Goal: Task Accomplishment & Management: Complete application form

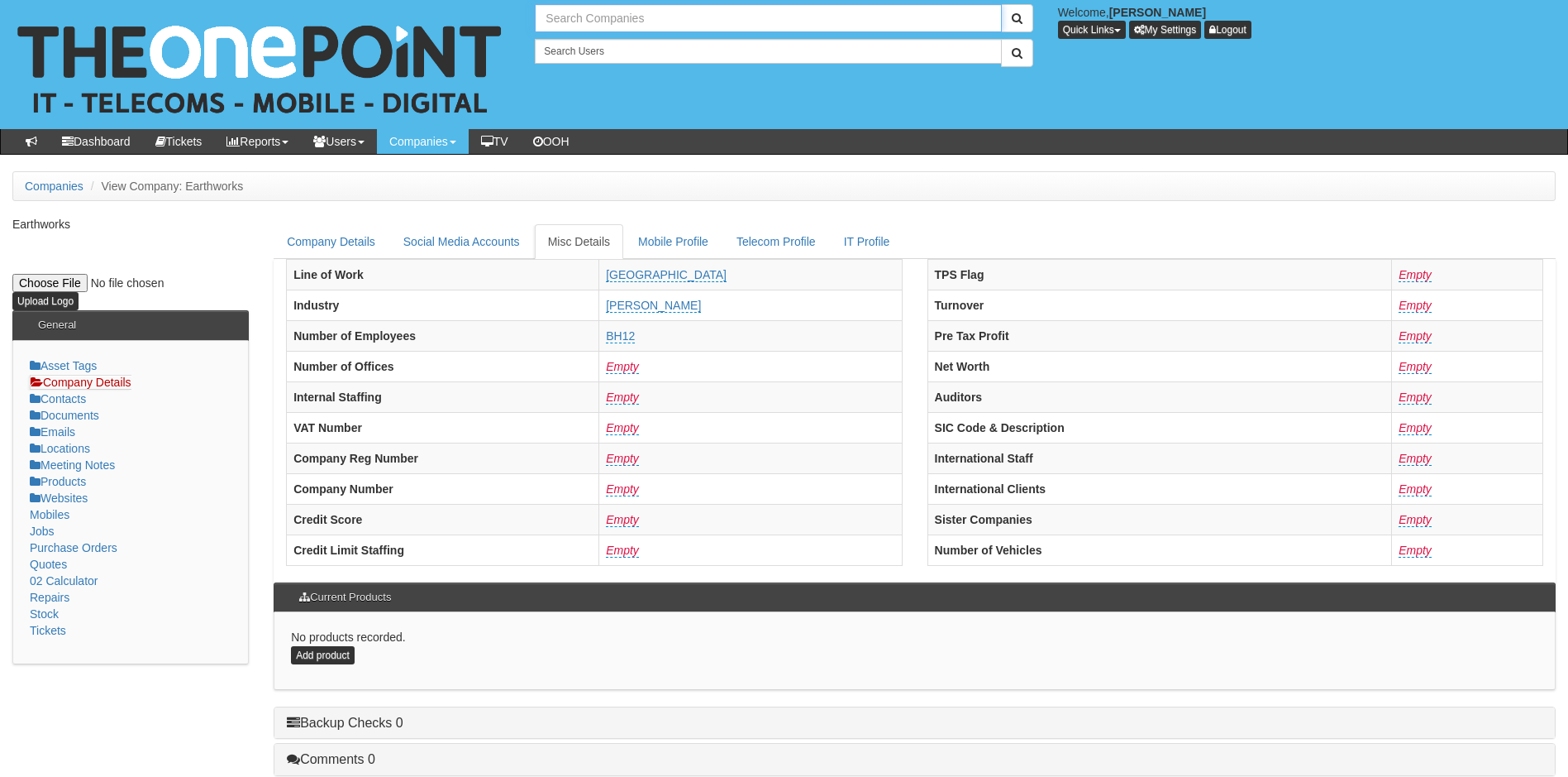
click at [637, 14] on input "text" at bounding box center [767, 17] width 466 height 29
click at [605, 50] on link "[PERSON_NAME] Ltd" at bounding box center [768, 46] width 463 height 24
type input "[PERSON_NAME] Ltd"
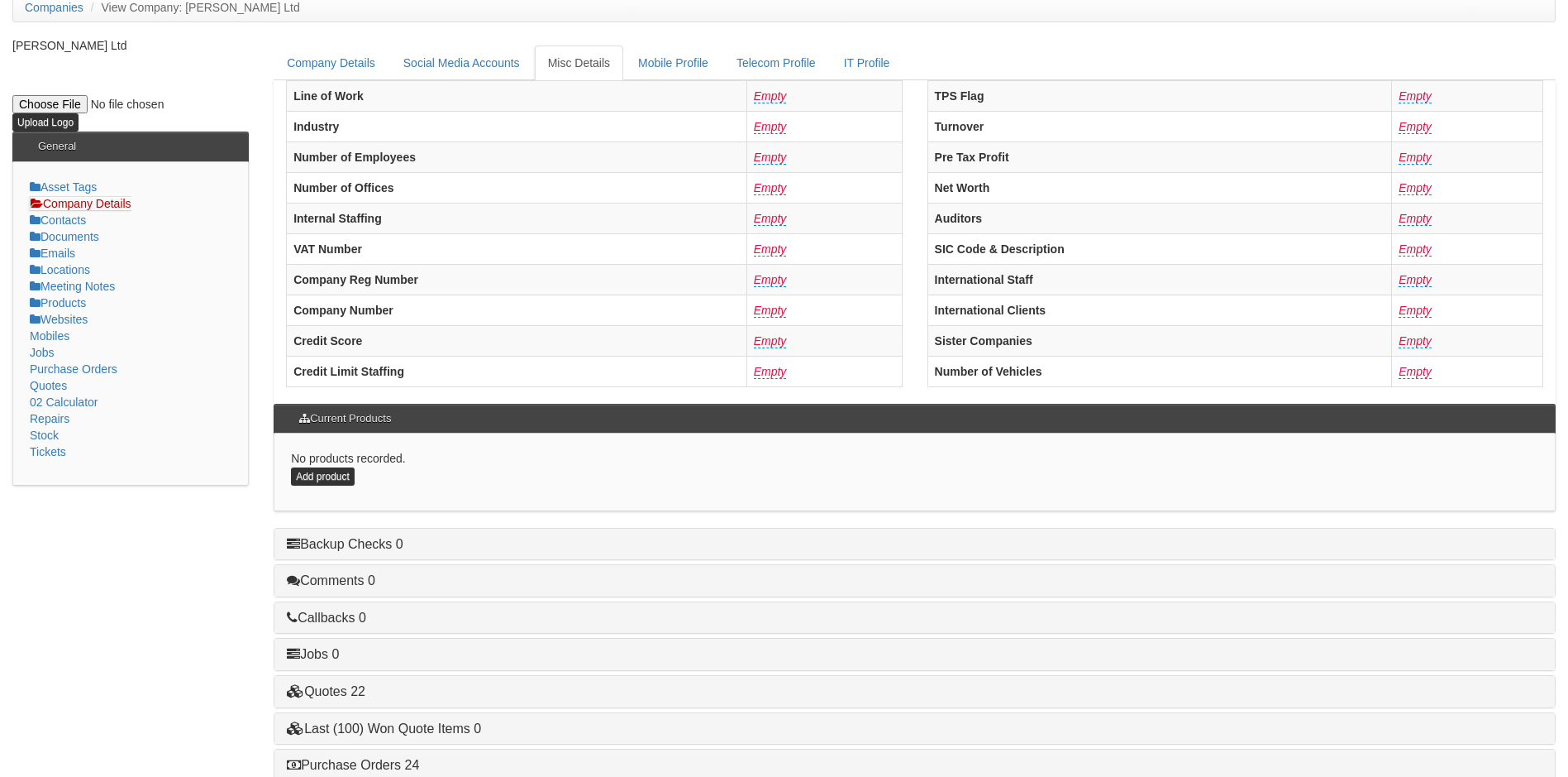
scroll to position [314, 0]
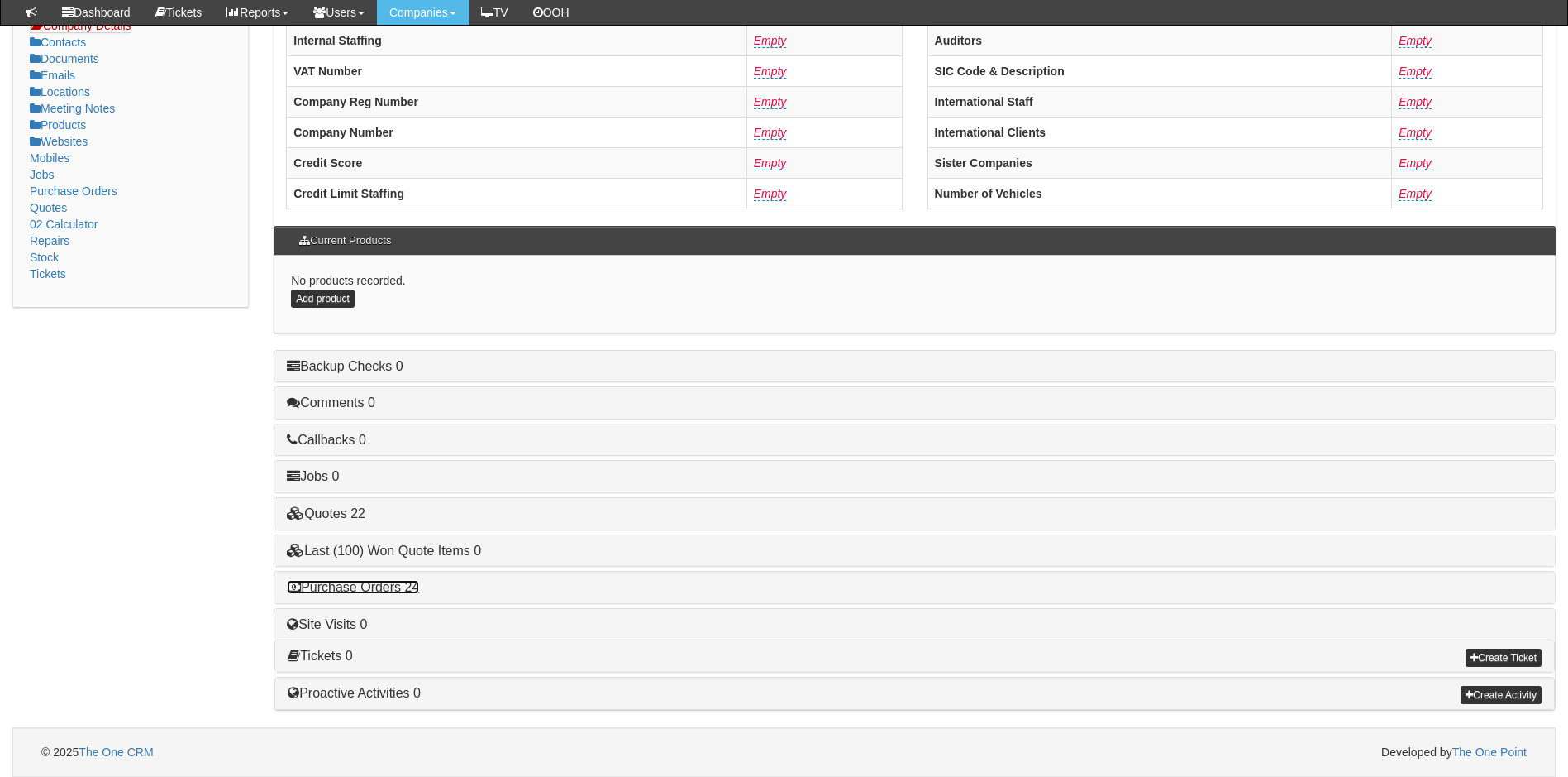
click at [406, 586] on link "Purchase Orders 24" at bounding box center [353, 586] width 132 height 14
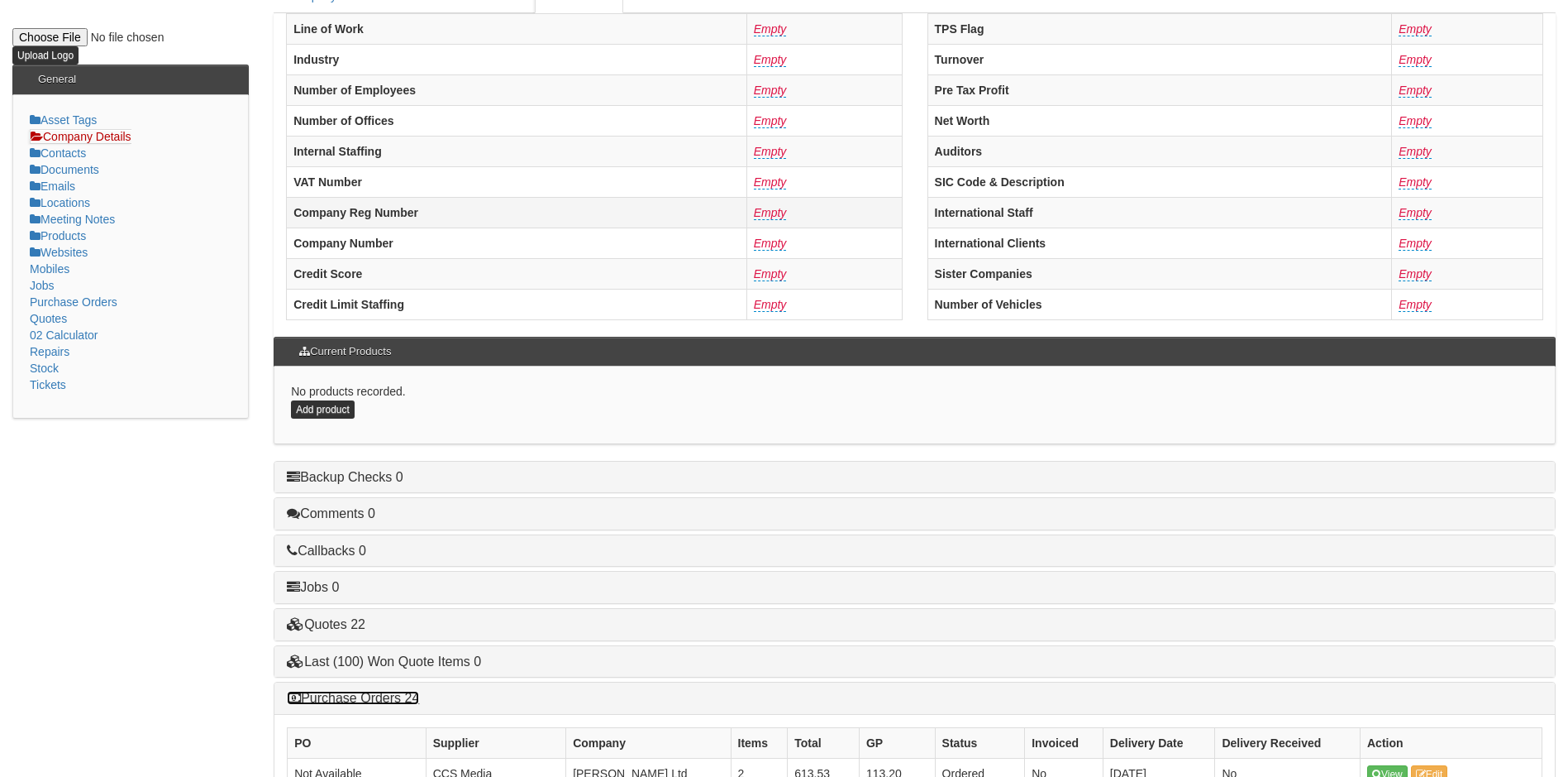
scroll to position [0, 0]
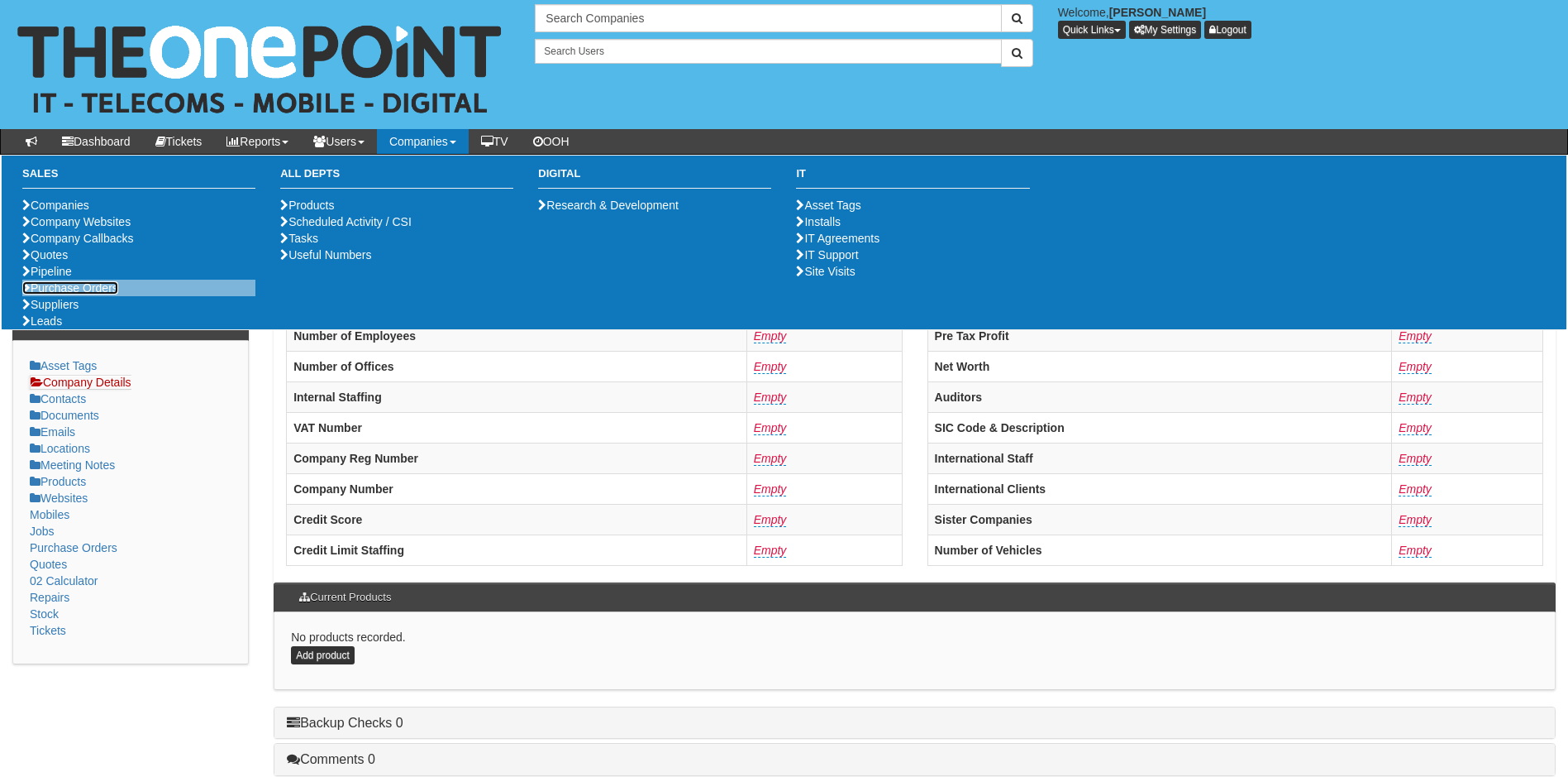
click at [97, 294] on link "Purchase Orders" at bounding box center [70, 288] width 96 height 13
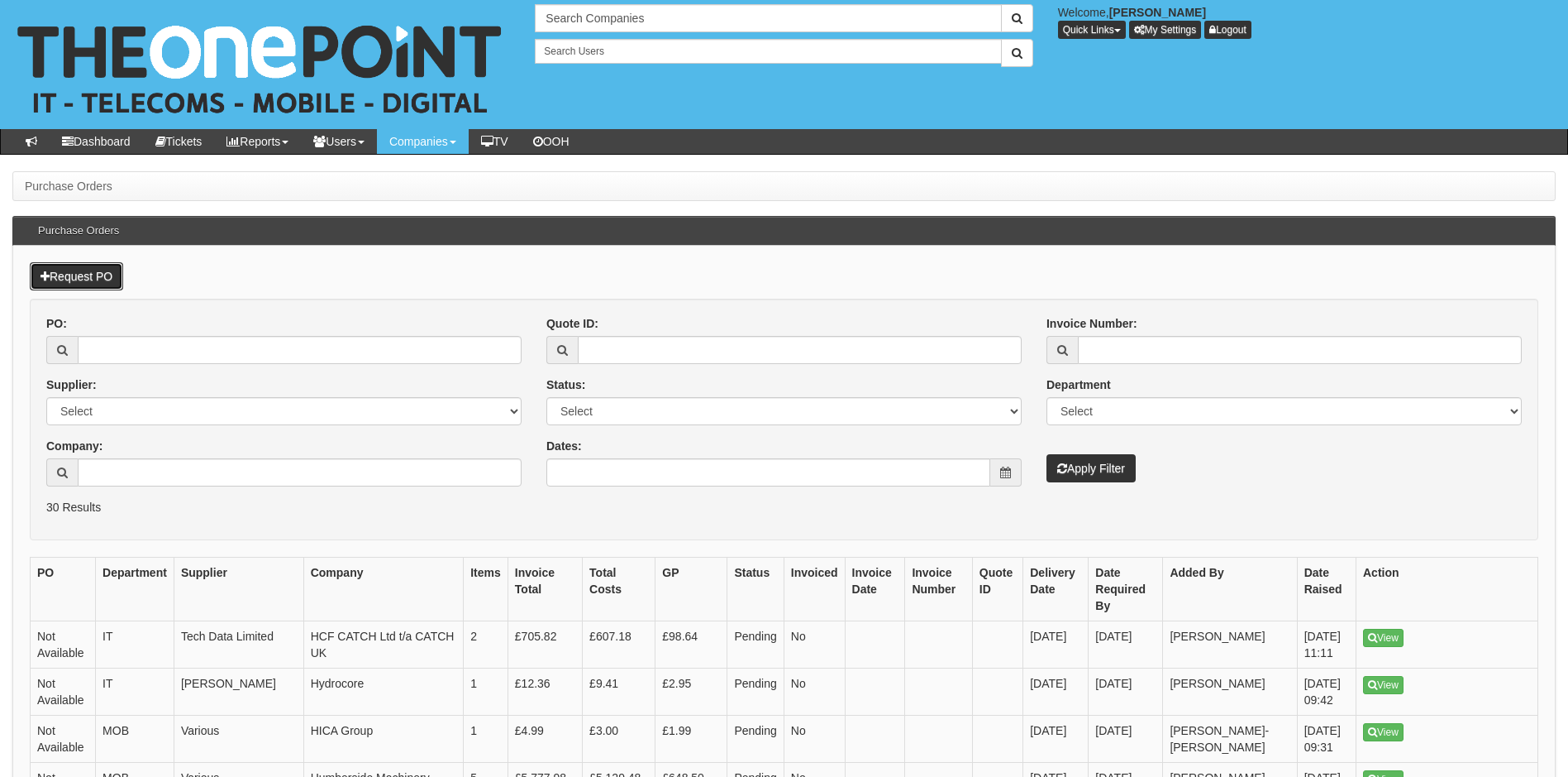
click at [80, 276] on link "Request PO" at bounding box center [76, 276] width 94 height 29
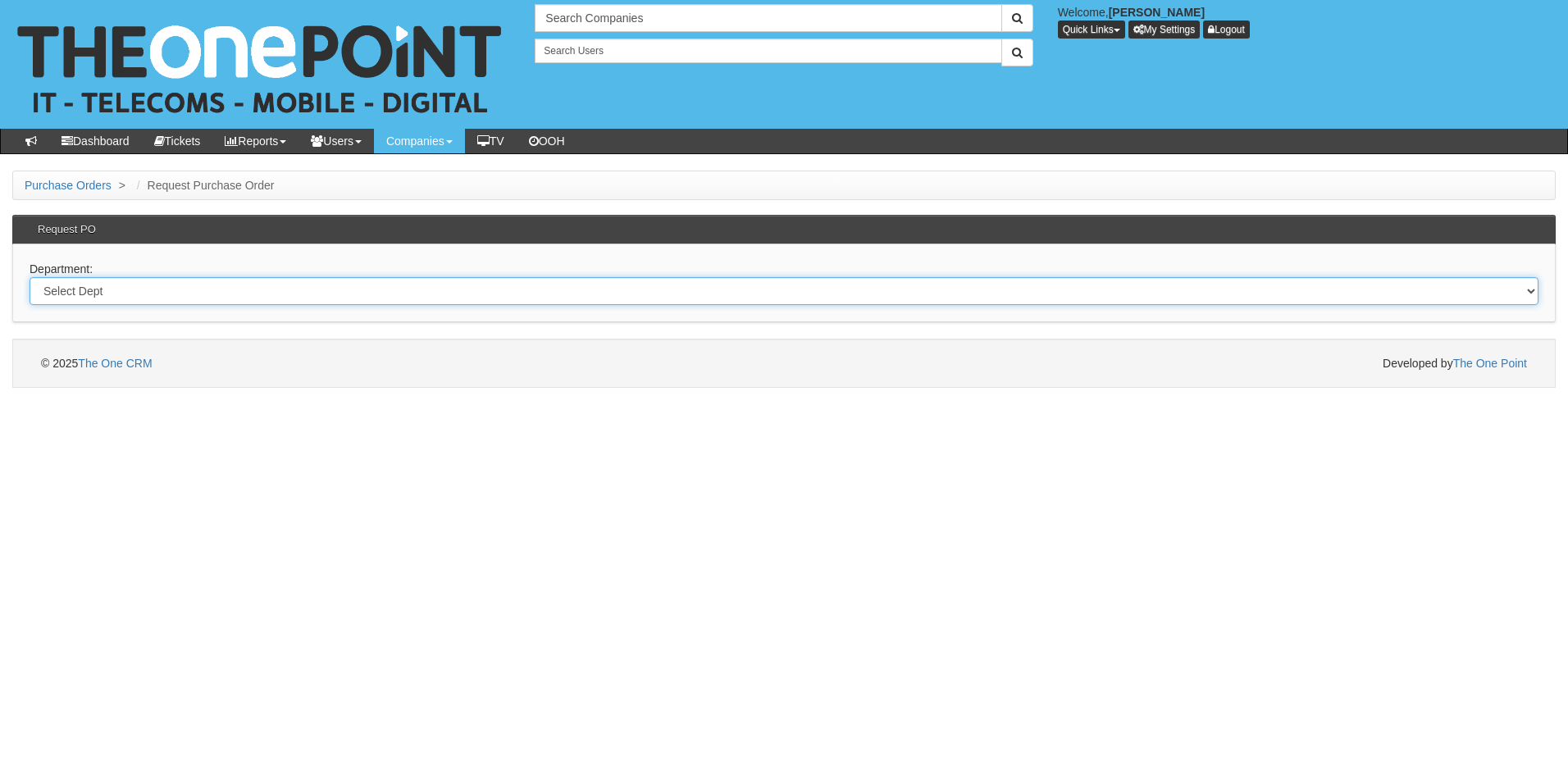
click at [298, 293] on select "Select Dept Digital Internal IT Mobiles Marketing Telecoms" at bounding box center [783, 291] width 1509 height 28
select select "?pipeID=&dept=IT"
click at [29, 277] on select "Select Dept Digital Internal IT Mobiles Marketing Telecoms" at bounding box center [783, 291] width 1509 height 28
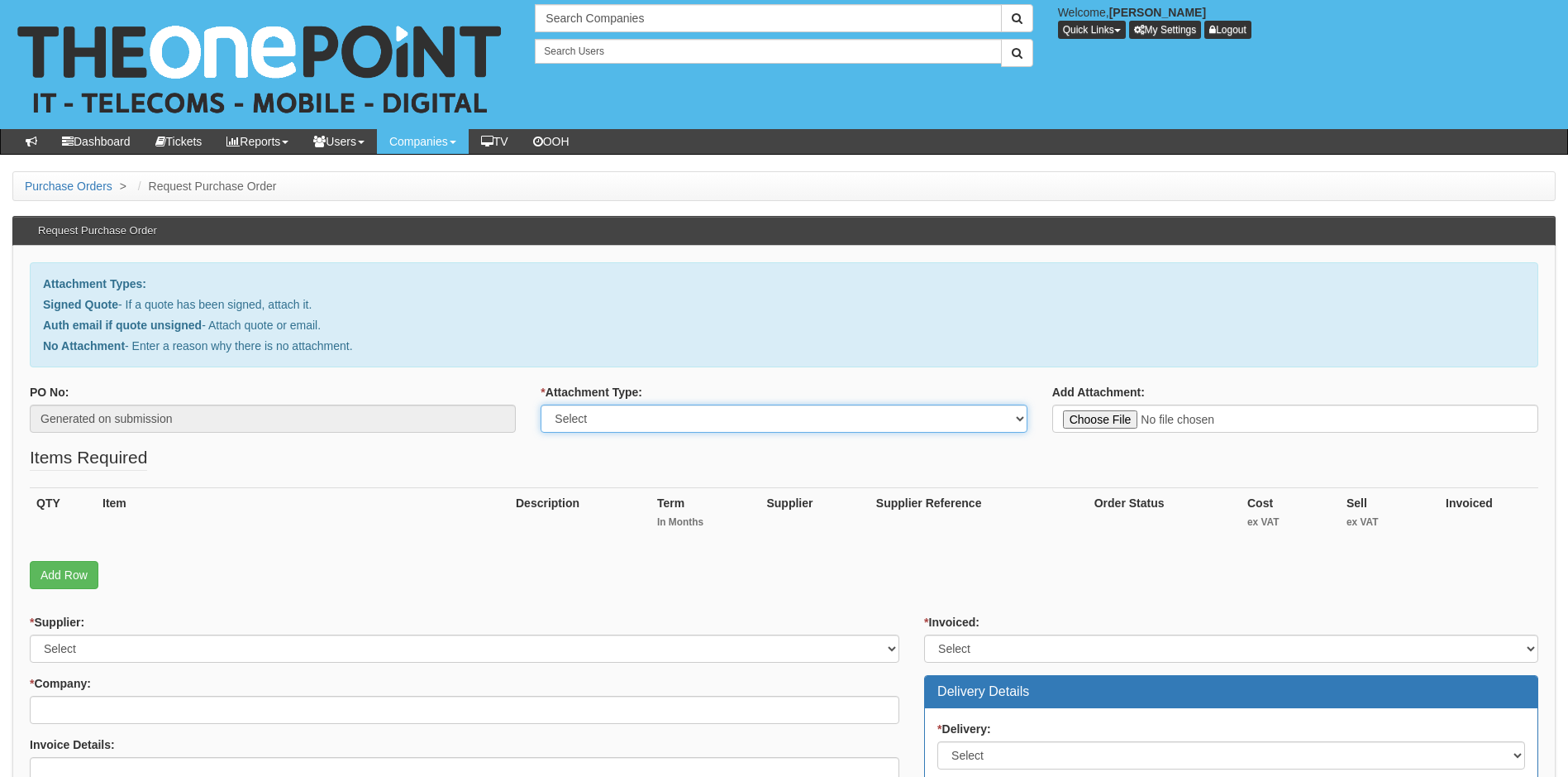
click at [704, 418] on select "Select Signed Quote Auth email with quote if unsigned No Attachment" at bounding box center [783, 418] width 486 height 29
click at [540, 405] on select "Select Signed Quote Auth email with quote if unsigned No Attachment" at bounding box center [783, 418] width 486 height 29
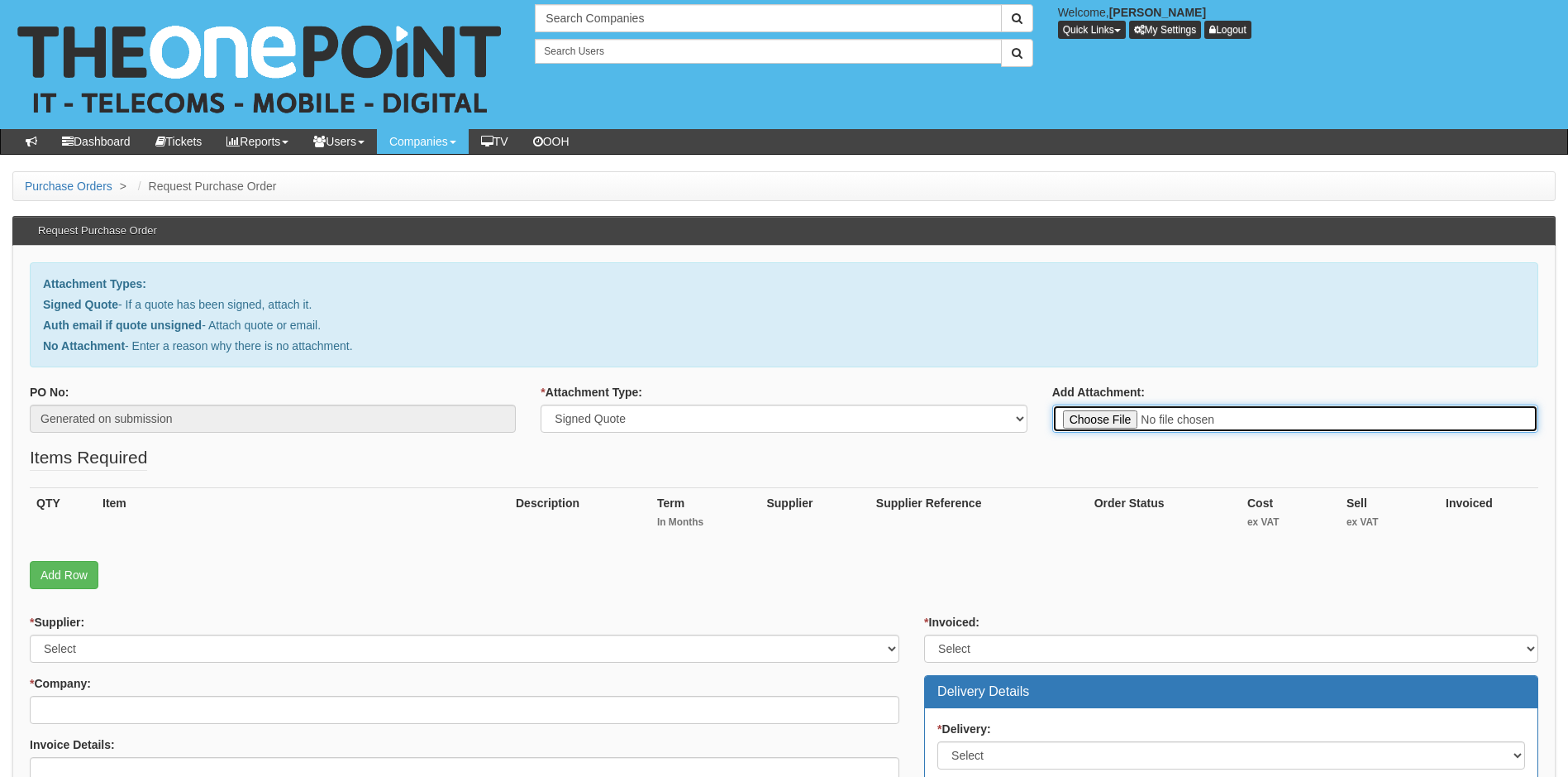
click at [1210, 418] on input "Add Attachment:" at bounding box center [1295, 418] width 486 height 29
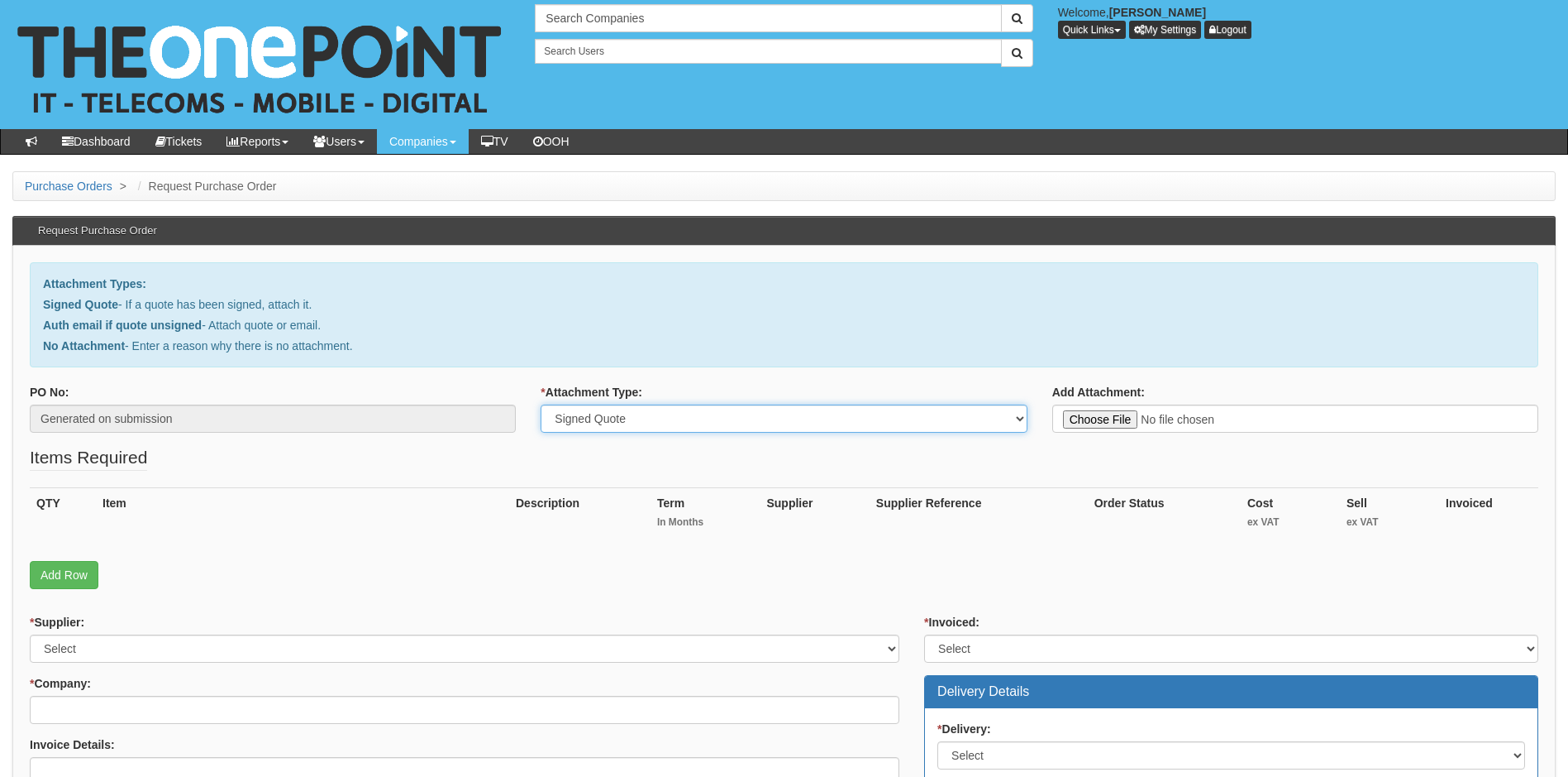
click at [659, 417] on select "Select Signed Quote Auth email with quote if unsigned No Attachment" at bounding box center [783, 418] width 486 height 29
click at [540, 405] on select "Select Signed Quote Auth email with quote if unsigned No Attachment" at bounding box center [783, 418] width 486 height 29
click at [762, 423] on select "Select Signed Quote Auth email with quote if unsigned No Attachment" at bounding box center [783, 418] width 486 height 29
click at [540, 405] on select "Select Signed Quote Auth email with quote if unsigned No Attachment" at bounding box center [783, 418] width 486 height 29
click at [1098, 418] on textarea "Reason for no attachment:" at bounding box center [1295, 418] width 486 height 29
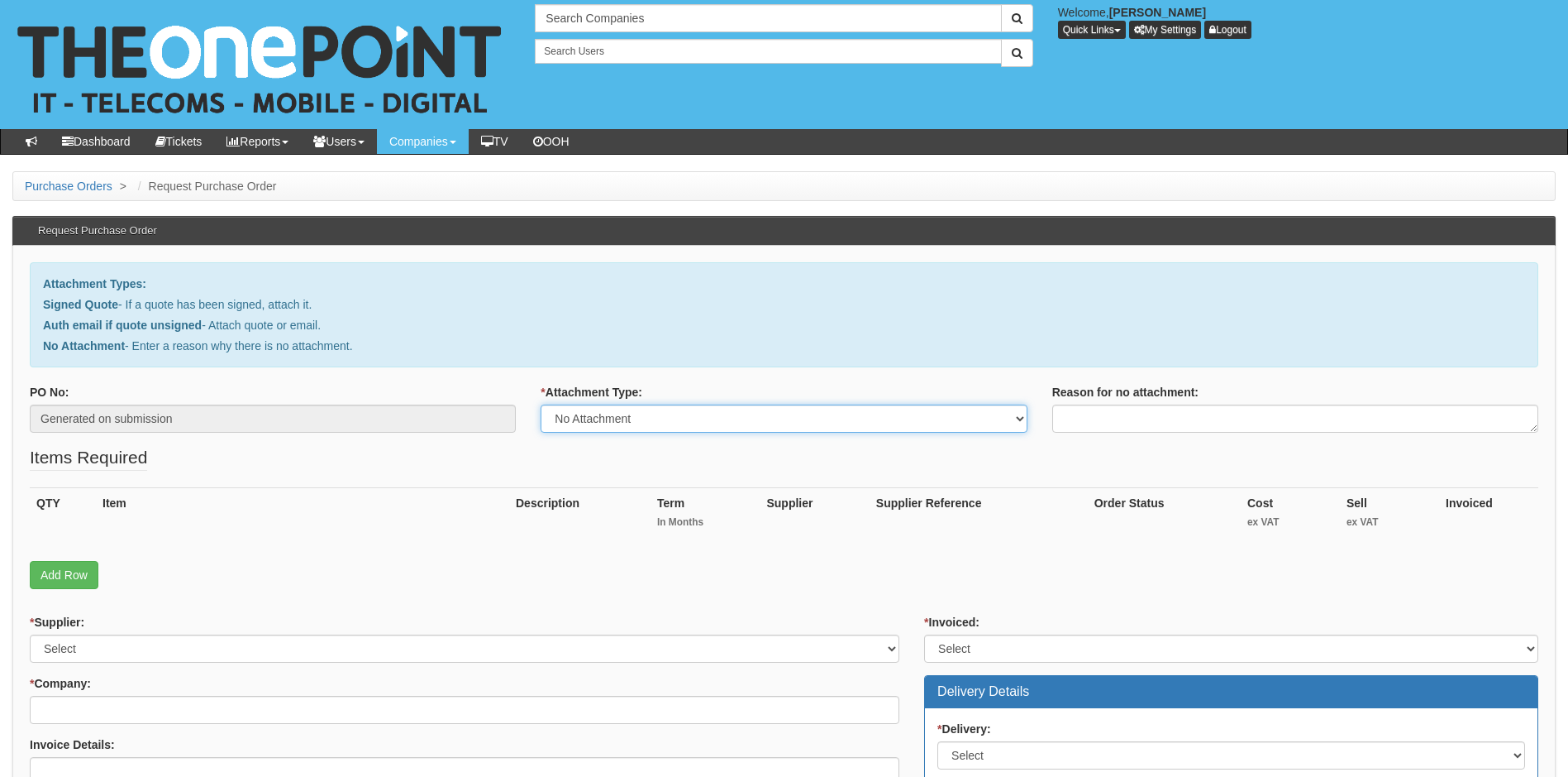
click at [878, 413] on select "Select Signed Quote Auth email with quote if unsigned No Attachment" at bounding box center [783, 418] width 486 height 29
click at [540, 405] on select "Select Signed Quote Auth email with quote if unsigned No Attachment" at bounding box center [783, 418] width 486 height 29
click at [676, 421] on select "Select Signed Quote Auth email with quote if unsigned No Attachment" at bounding box center [783, 418] width 486 height 29
select select "Signed Quote"
click at [540, 405] on select "Select Signed Quote Auth email with quote if unsigned No Attachment" at bounding box center [783, 418] width 486 height 29
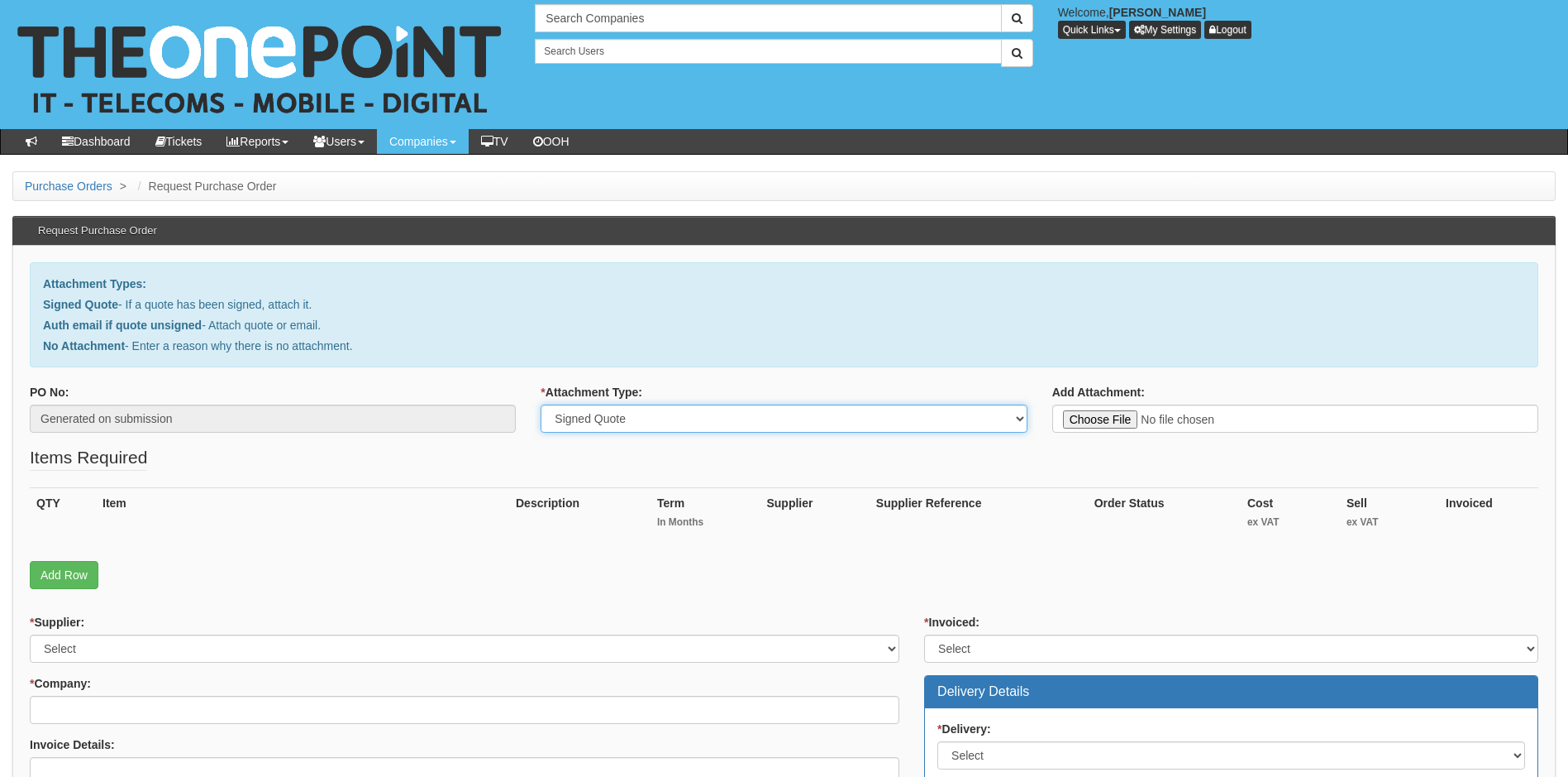
type input "C:\fakepath\Contour CNC - New Deal (2).pdf"
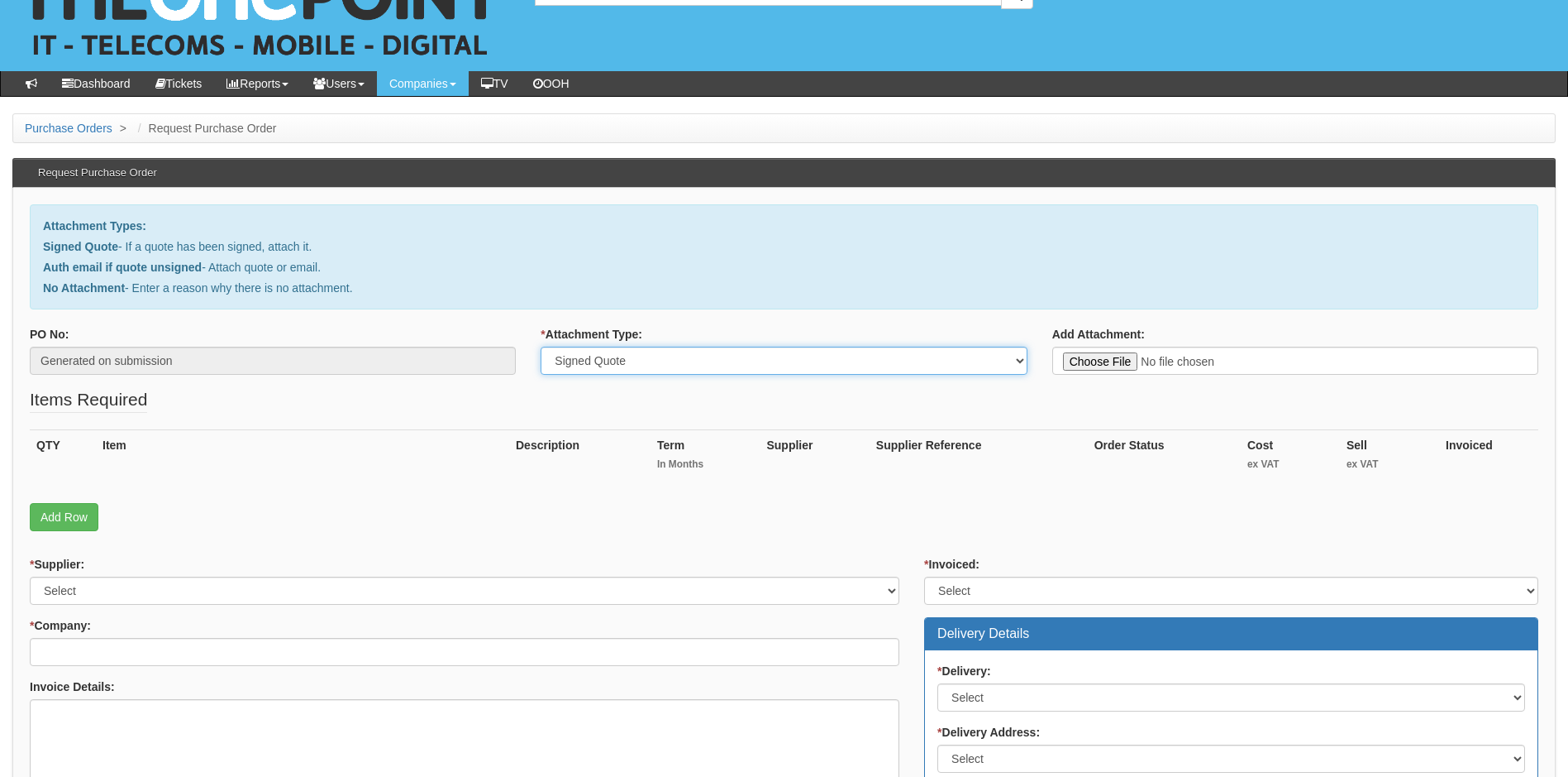
scroll to position [83, 0]
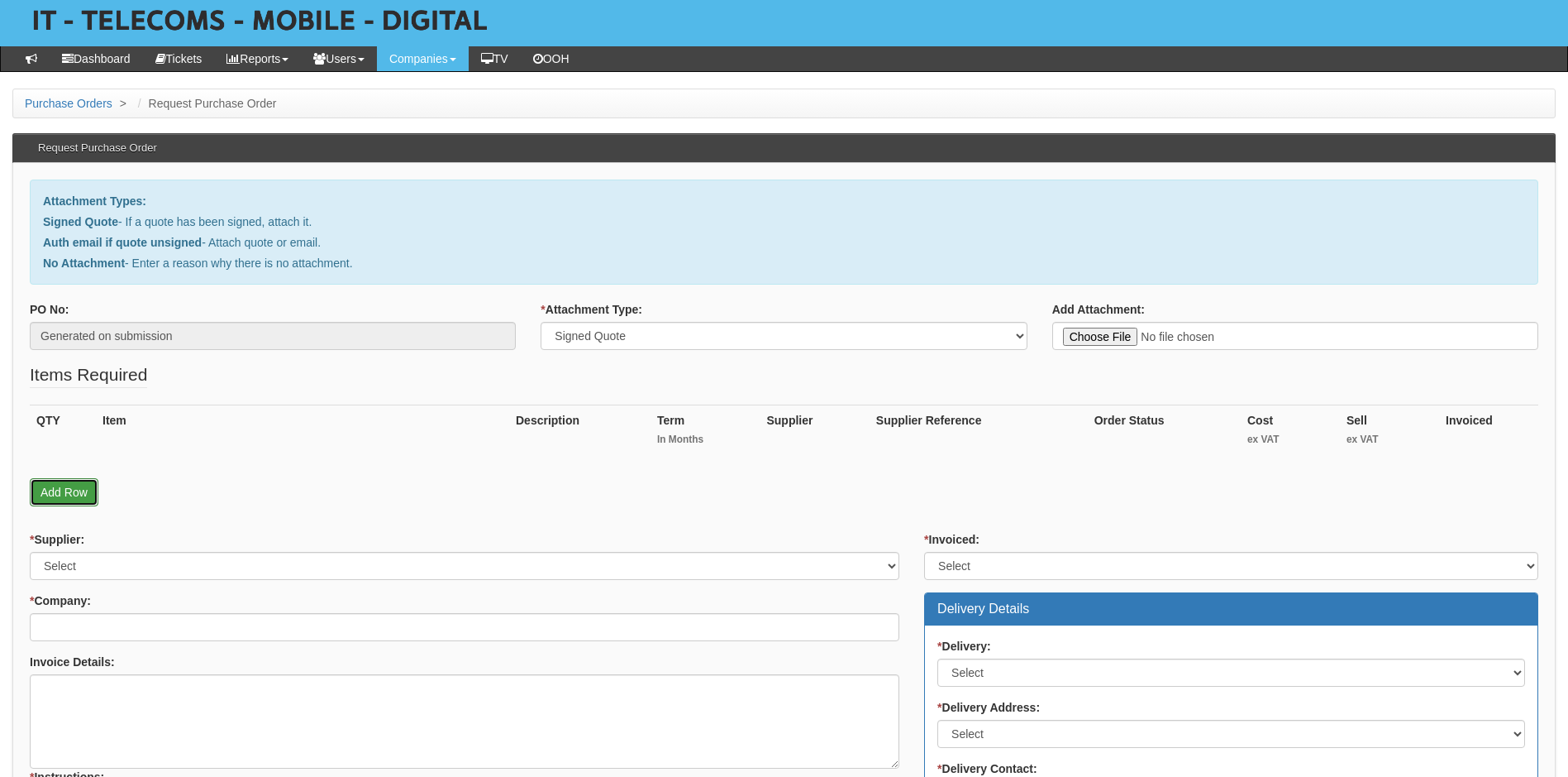
click at [62, 489] on link "Add Row" at bounding box center [63, 492] width 69 height 29
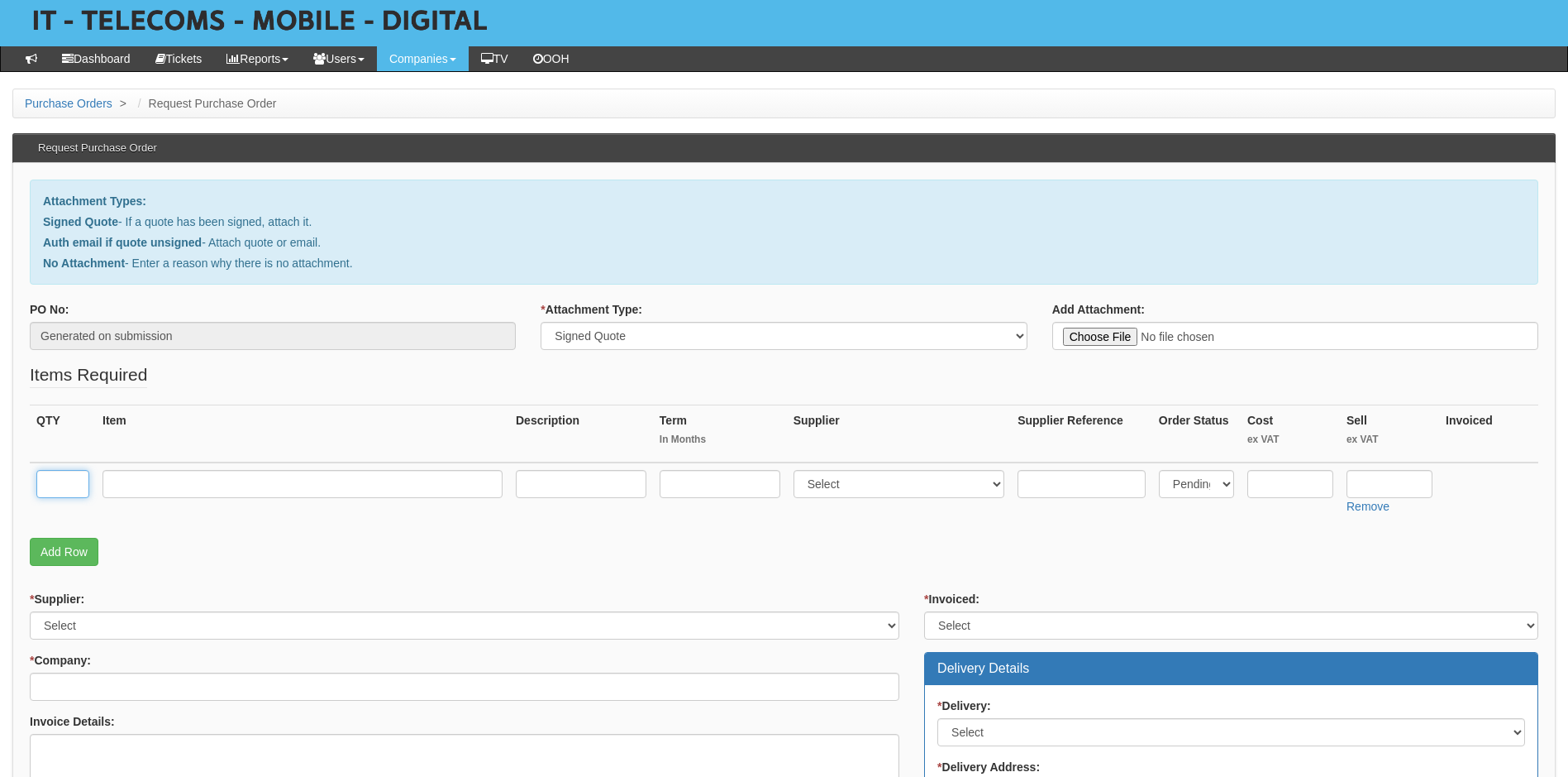
click at [74, 481] on input "text" at bounding box center [63, 484] width 53 height 29
type input "2"
click at [144, 480] on input "text" at bounding box center [302, 484] width 400 height 29
click at [205, 486] on input "Exchange Online plan 1)" at bounding box center [302, 484] width 400 height 29
type input "Exchange Online (plan 1)"
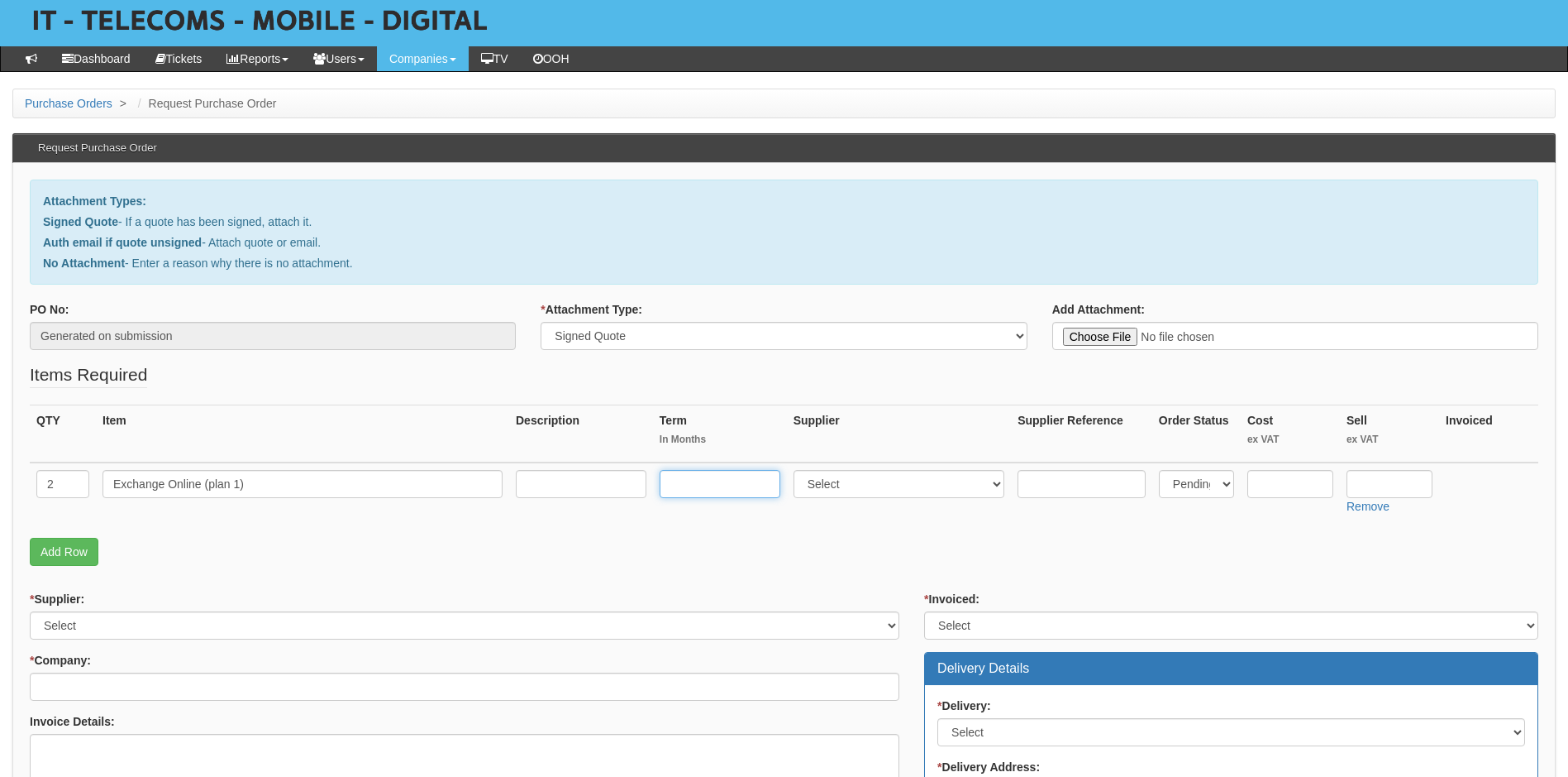
click at [708, 483] on input "text" at bounding box center [720, 484] width 120 height 29
type input "12"
click at [902, 483] on select "Select 123 REG.co.uk 1Password 3 4Gon AA Jones Electric Ltd Abzorb Access Group…" at bounding box center [899, 484] width 211 height 29
select select "291"
click at [797, 470] on select "Select 123 REG.co.uk 1Password 3 4Gon AA Jones Electric Ltd Abzorb Access Group…" at bounding box center [899, 484] width 211 height 29
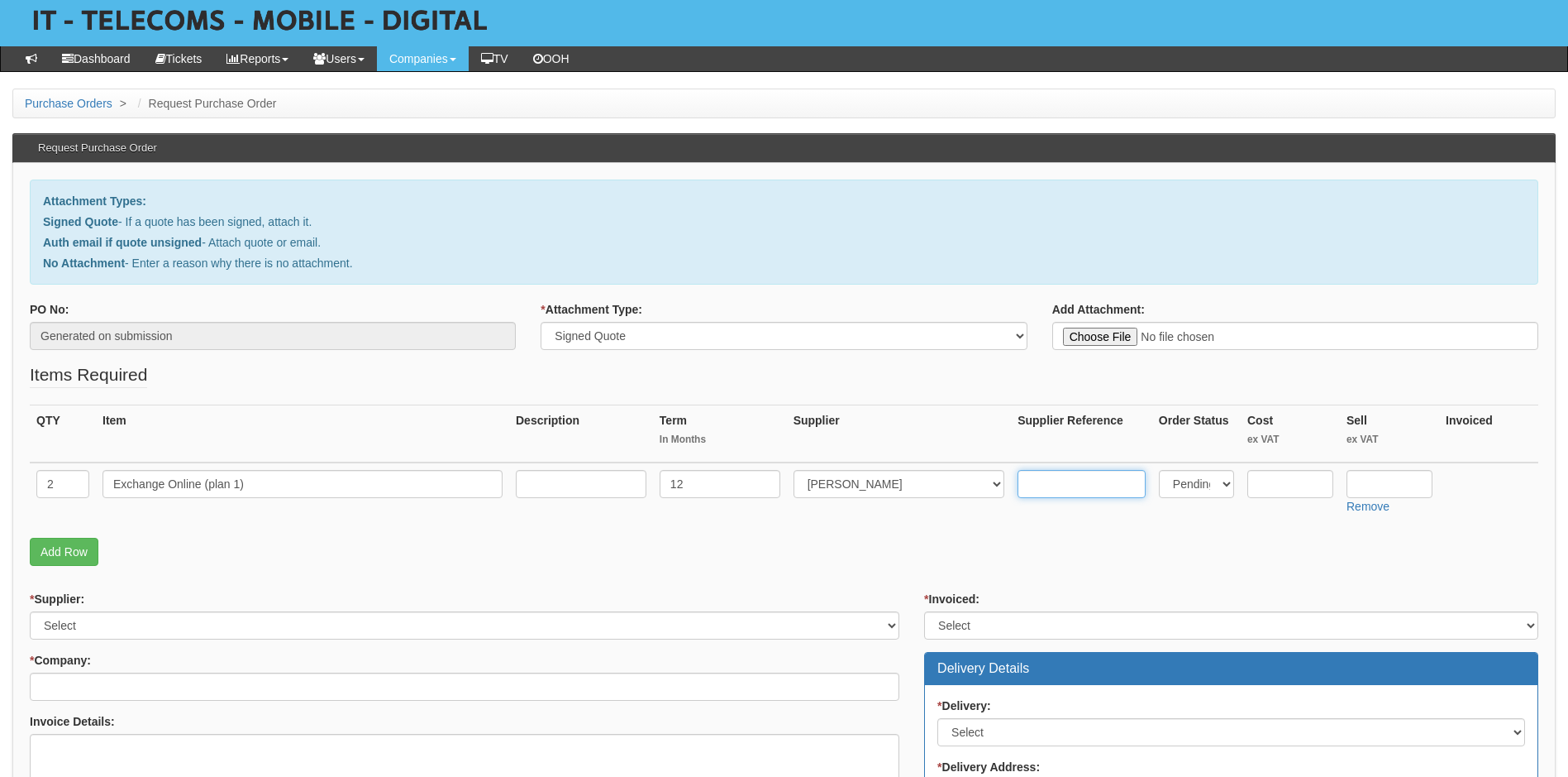
click at [1096, 489] on input "text" at bounding box center [1081, 484] width 128 height 29
click at [1212, 491] on select "Select Back Order Delivered N/A Ordered Pending" at bounding box center [1197, 484] width 75 height 29
click at [1159, 470] on select "Select Back Order Delivered N/A Ordered Pending" at bounding box center [1197, 484] width 75 height 29
click at [1290, 488] on input "text" at bounding box center [1290, 484] width 86 height 29
click at [1293, 493] on input "text" at bounding box center [1290, 484] width 86 height 29
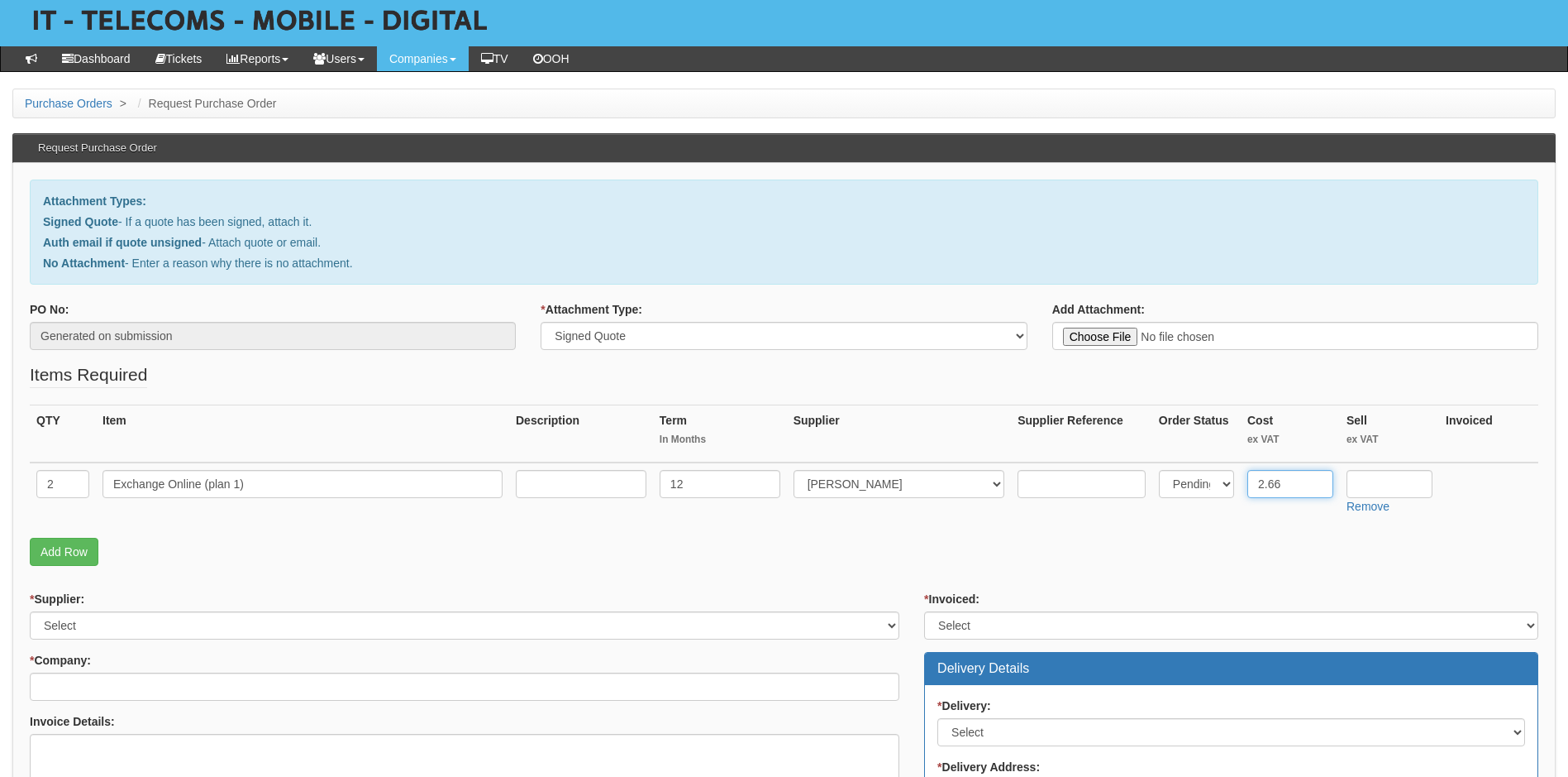
type input "2.66"
click at [1377, 480] on input "text" at bounding box center [1390, 484] width 86 height 29
type input "3.26"
click at [1160, 555] on p "Add Row" at bounding box center [783, 552] width 1508 height 29
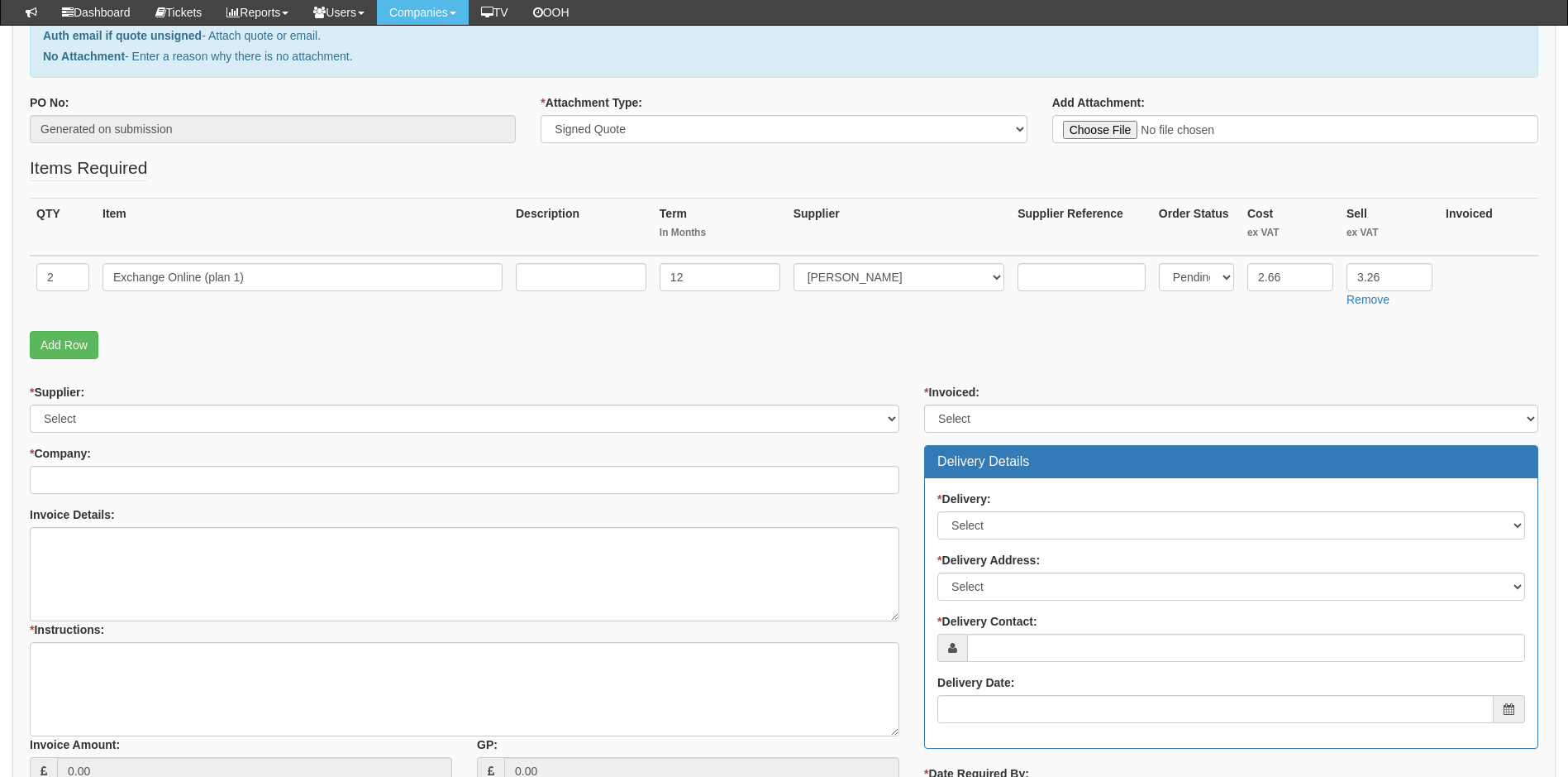
scroll to position [248, 0]
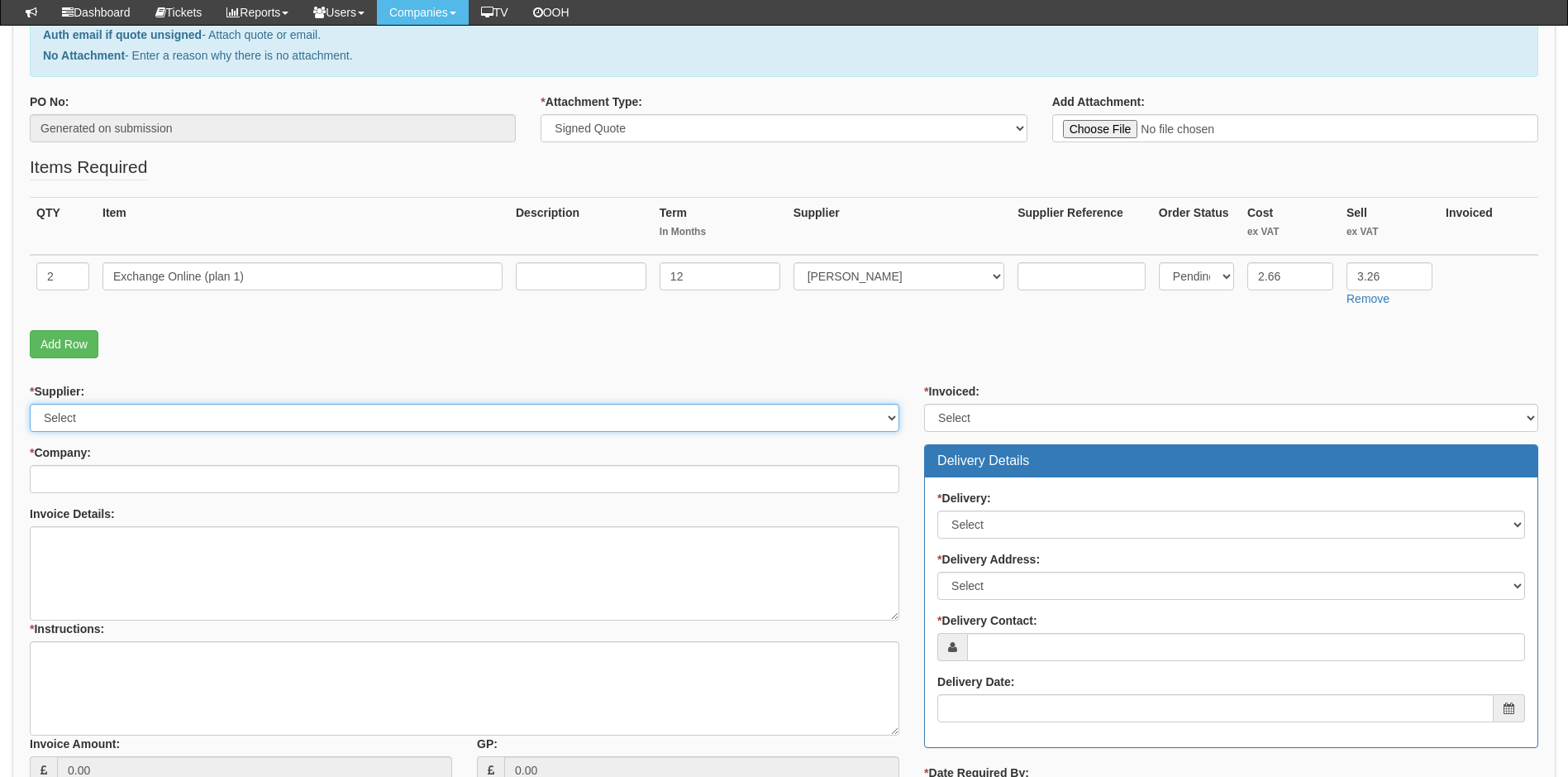
click at [272, 417] on select "Select 123 REG.co.uk 1Password 3 4Gon AA Jones Electric Ltd Abzorb Access Group…" at bounding box center [464, 417] width 869 height 29
select select "291"
click at [29, 404] on select "Select 123 REG.co.uk 1Password 3 4Gon AA Jones Electric Ltd Abzorb Access Group…" at bounding box center [464, 417] width 869 height 29
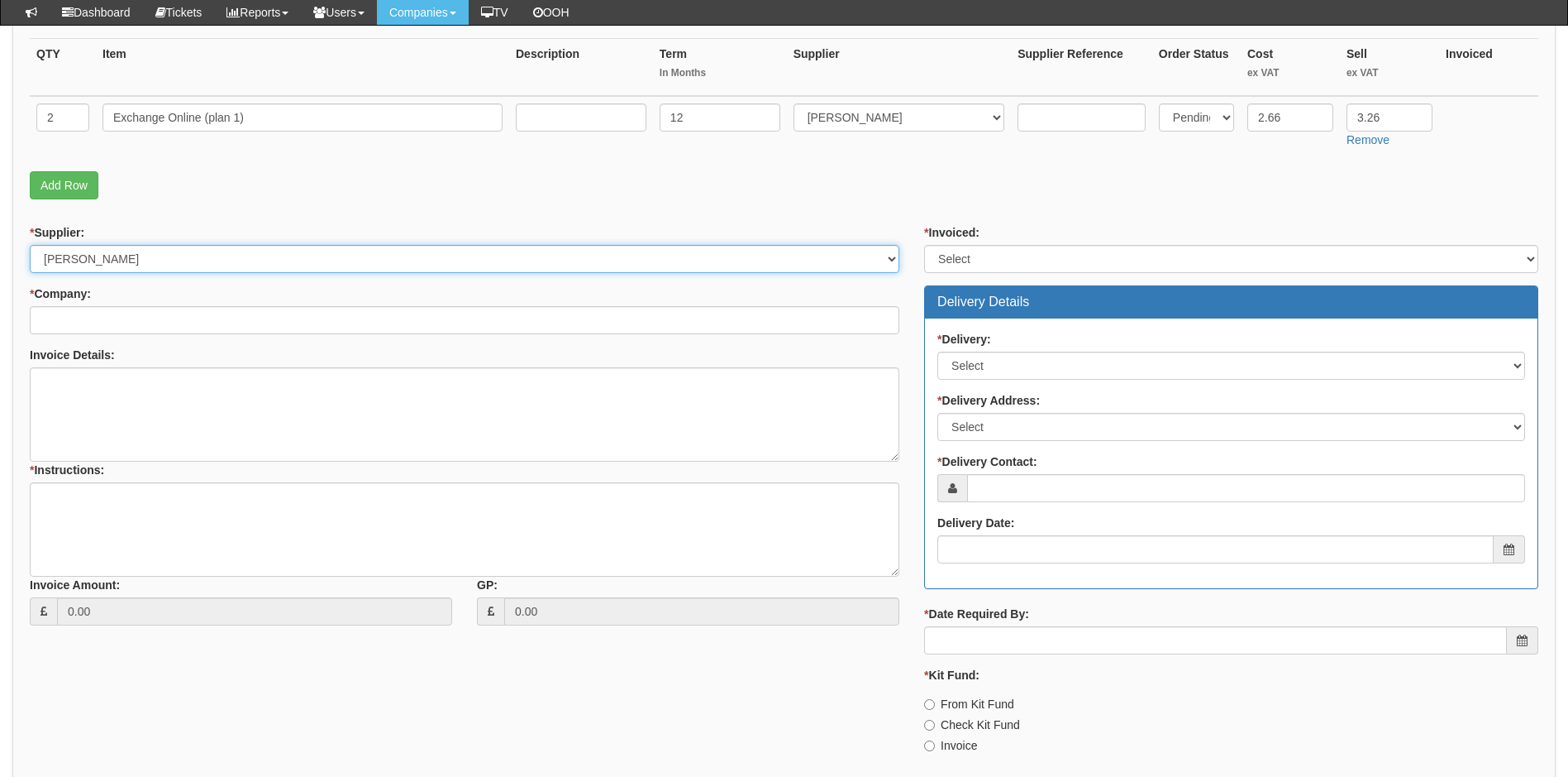
scroll to position [414, 0]
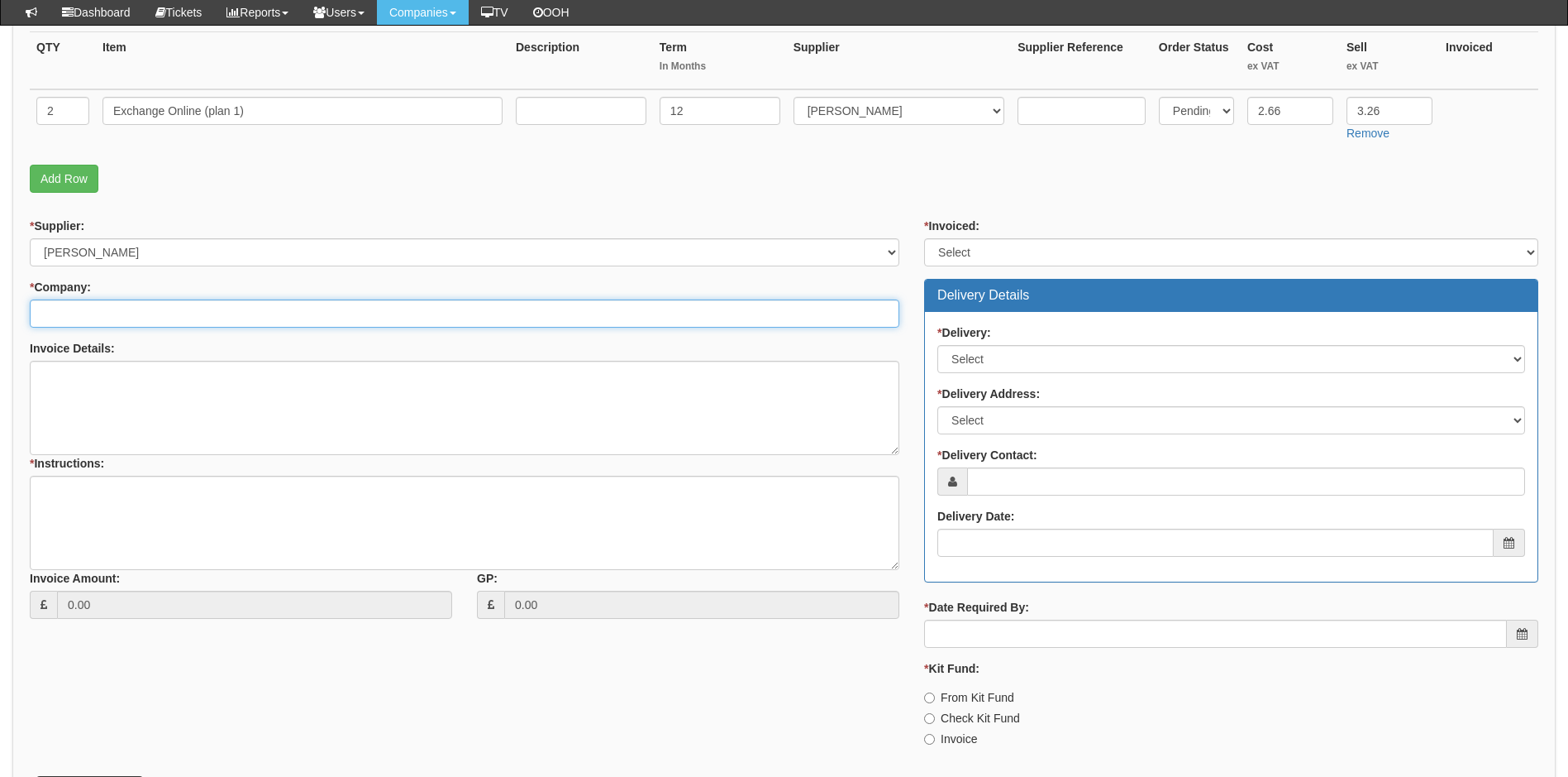
click at [170, 314] on input "* Company:" at bounding box center [464, 314] width 869 height 29
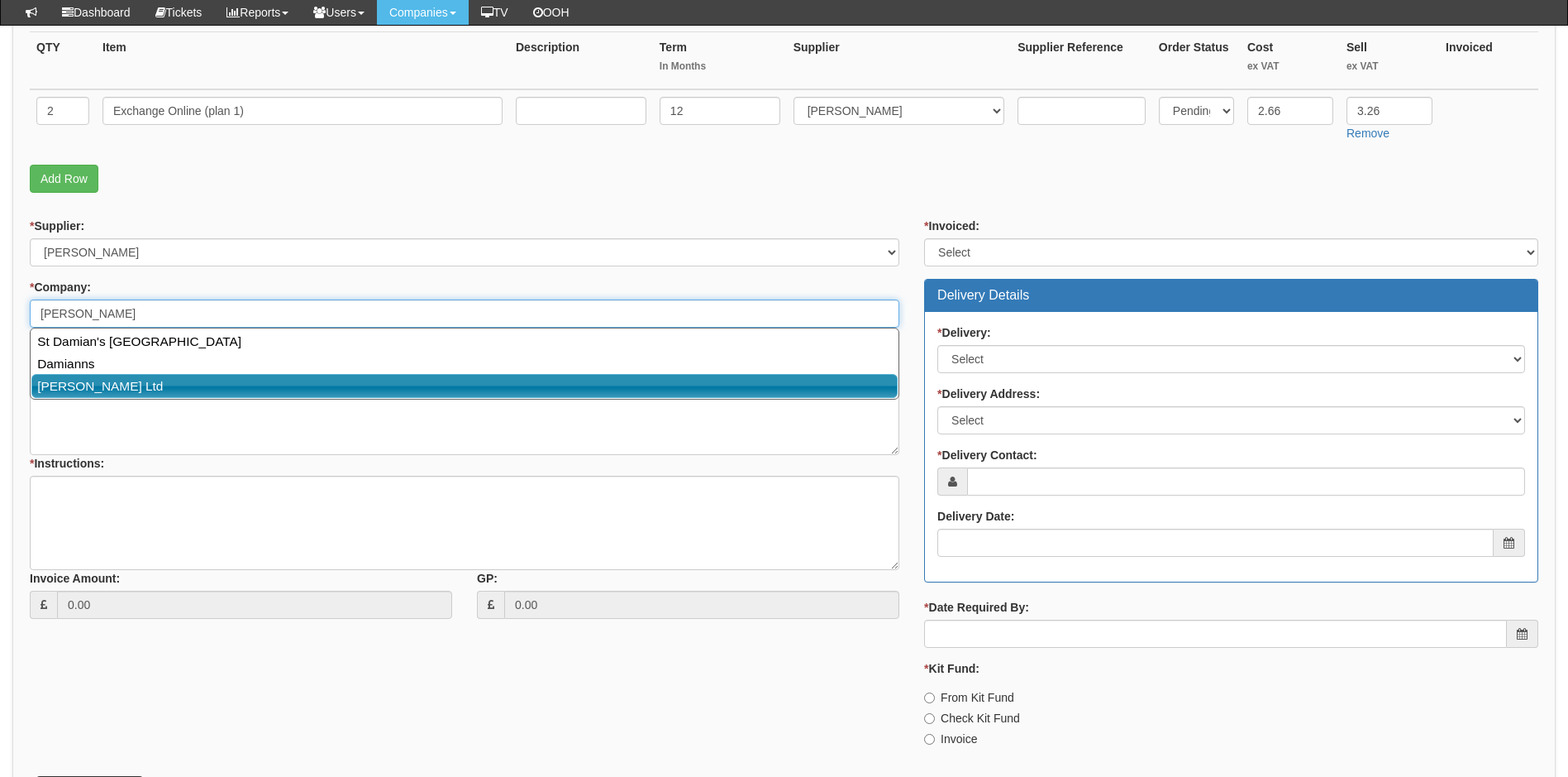
click at [105, 382] on link "[PERSON_NAME] Ltd" at bounding box center [464, 386] width 867 height 24
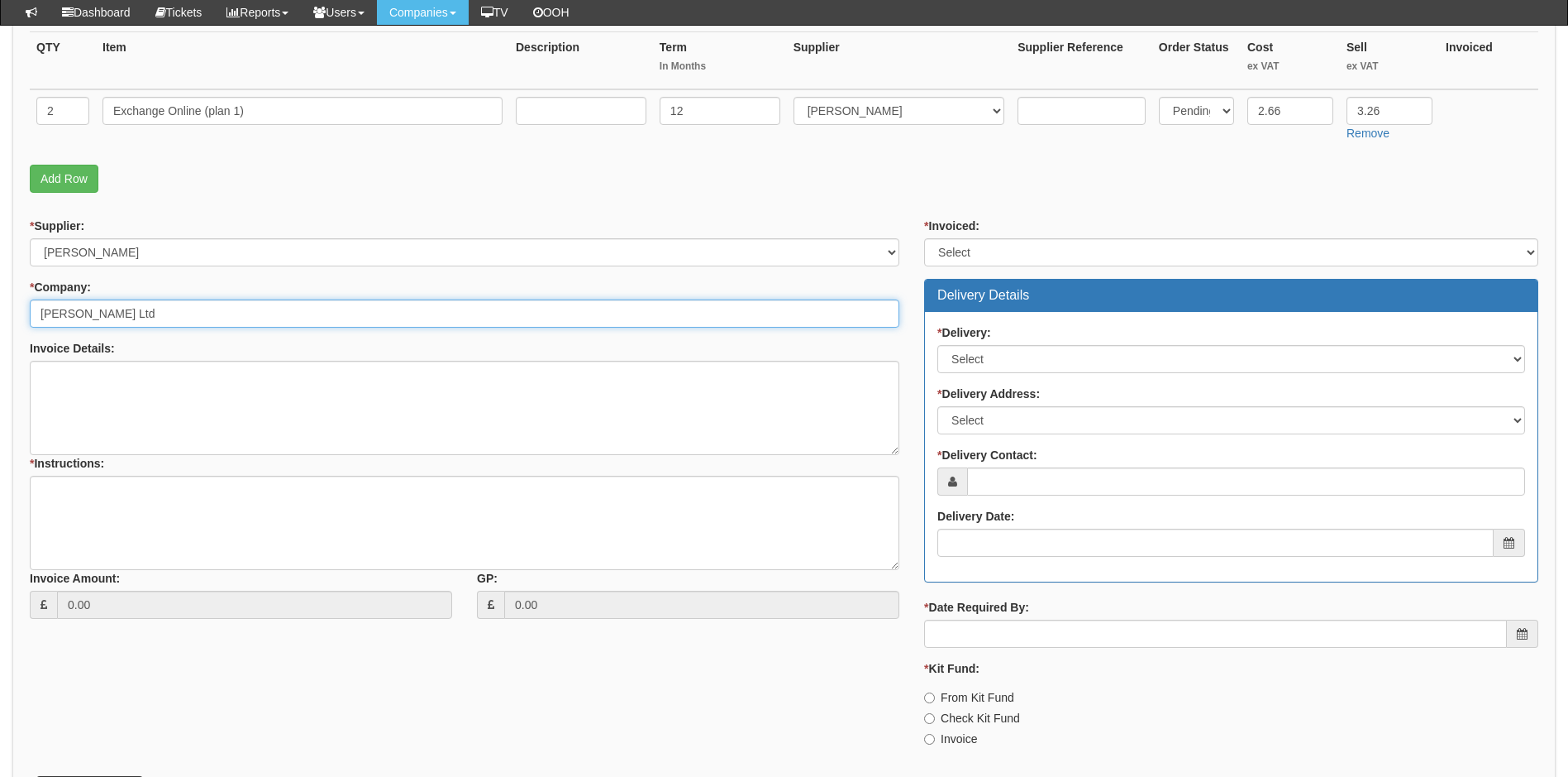
type input "[PERSON_NAME] Ltd"
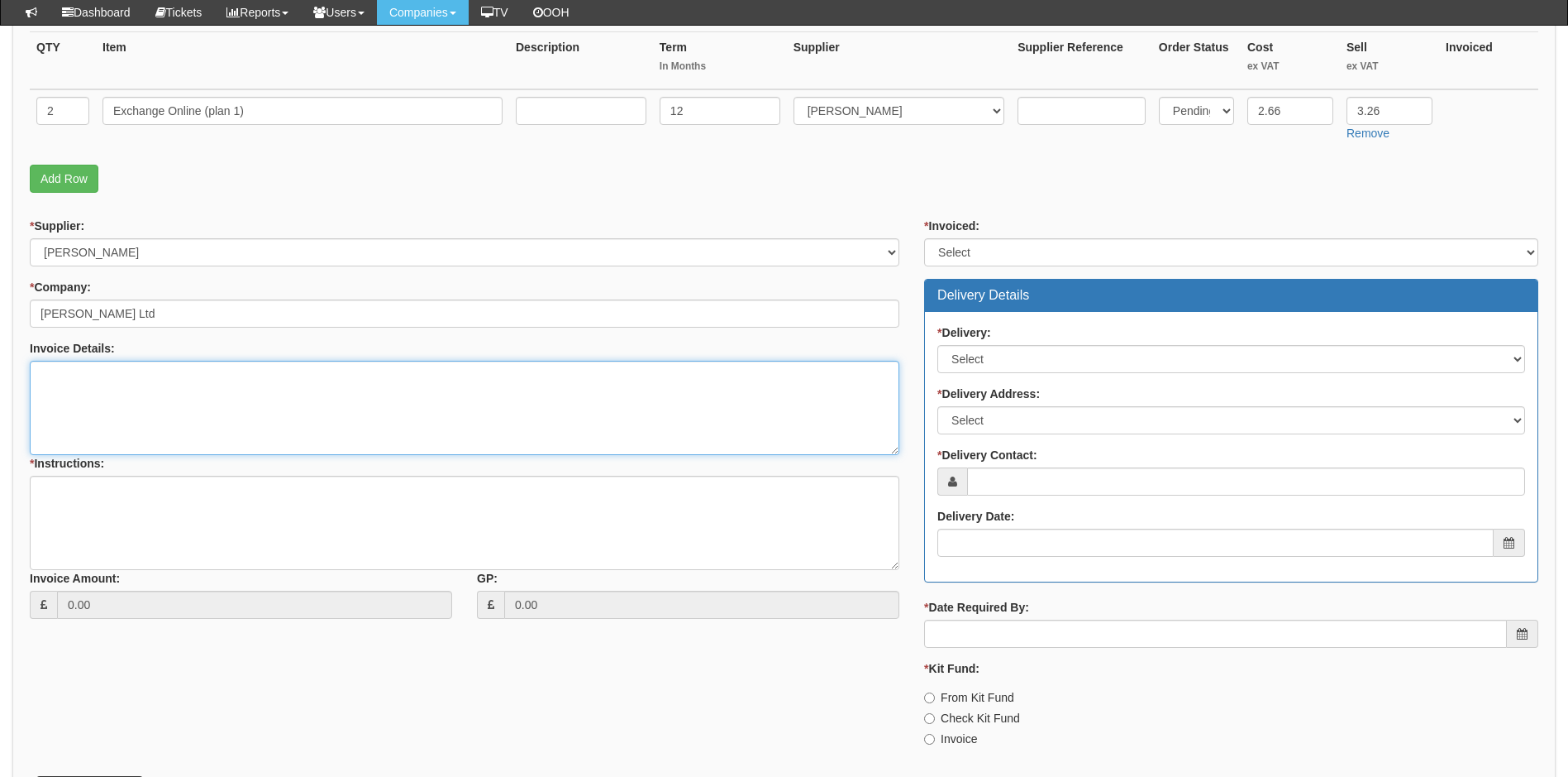
click at [133, 399] on textarea "Invoice Details:" at bounding box center [464, 407] width 869 height 95
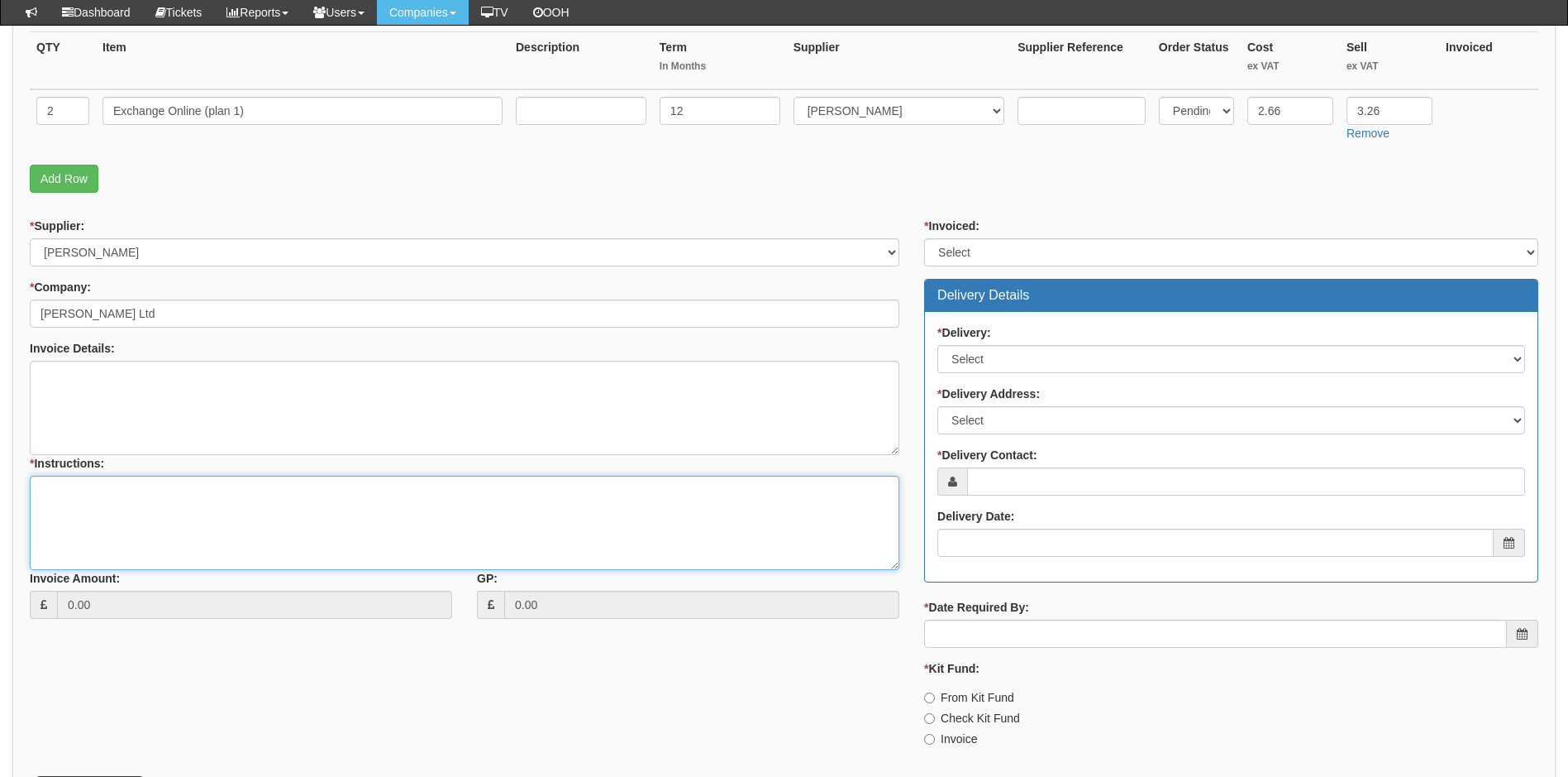
click at [119, 516] on textarea "* Instructions:" at bounding box center [464, 522] width 869 height 95
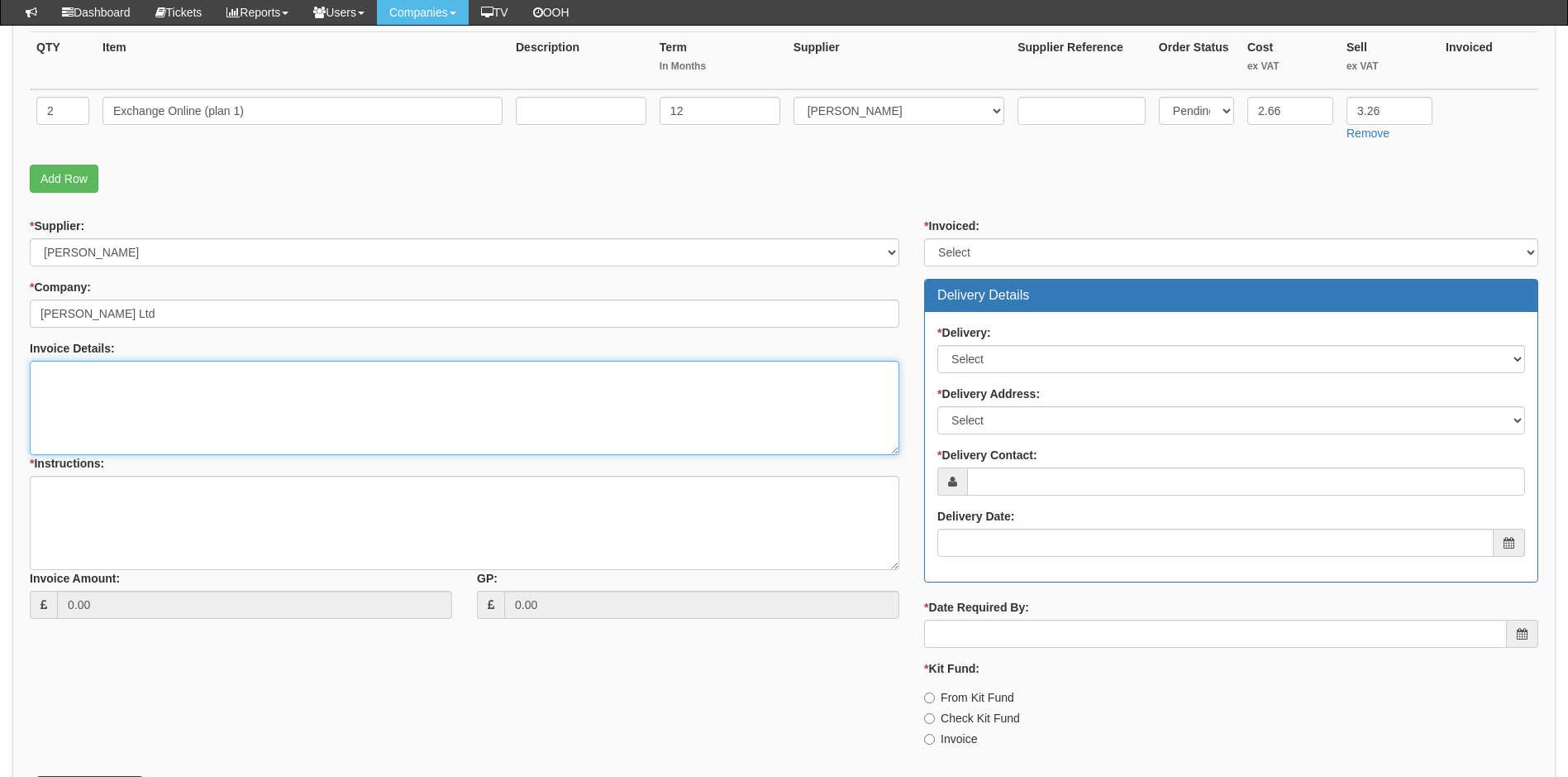
click at [158, 407] on textarea "Invoice Details:" at bounding box center [464, 407] width 869 height 95
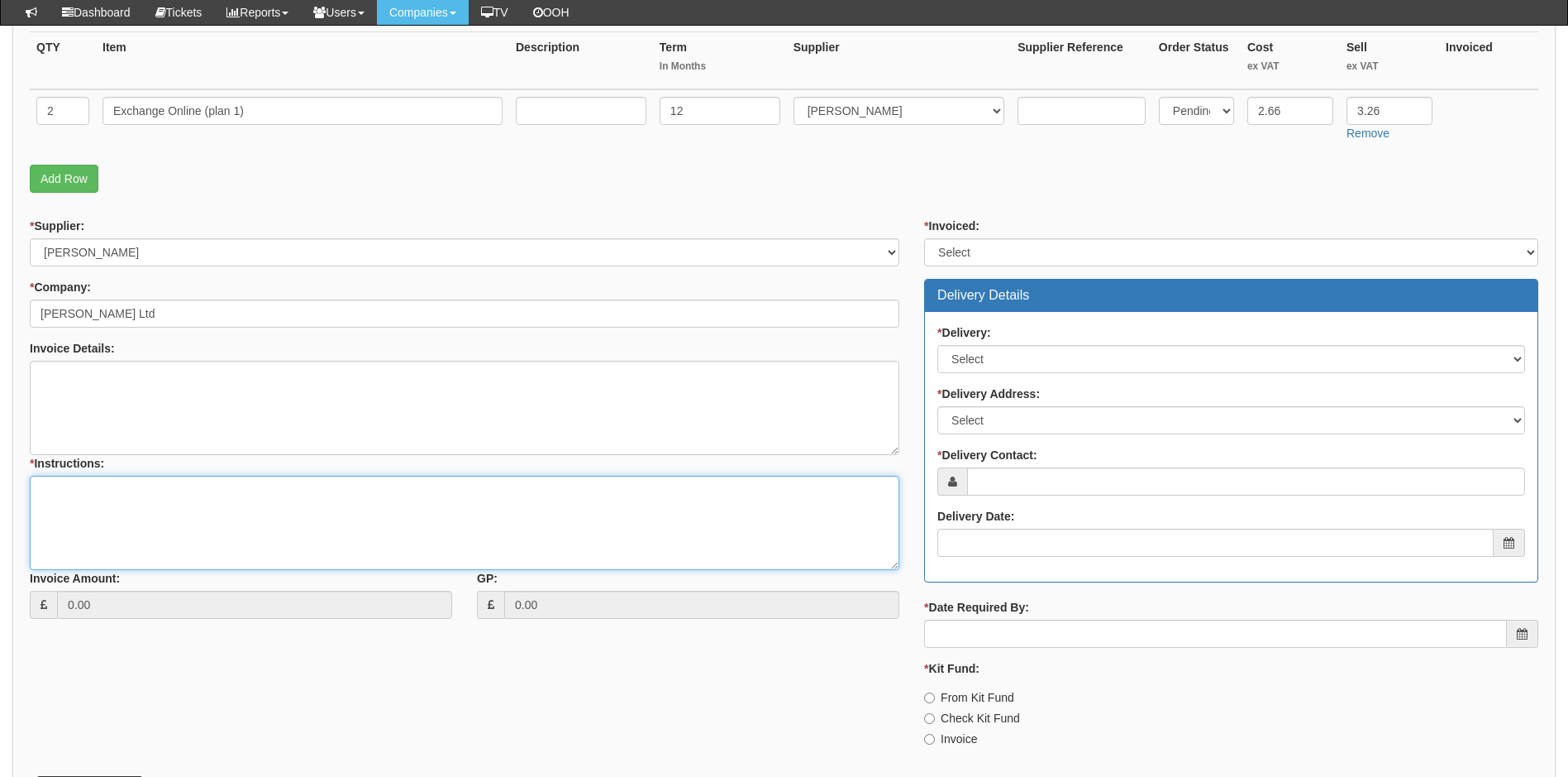
click at [157, 486] on textarea "* Instructions:" at bounding box center [464, 522] width 869 height 95
type textarea "Quote is for Contour CNC - They are owned by Damian Cronin - Sean"
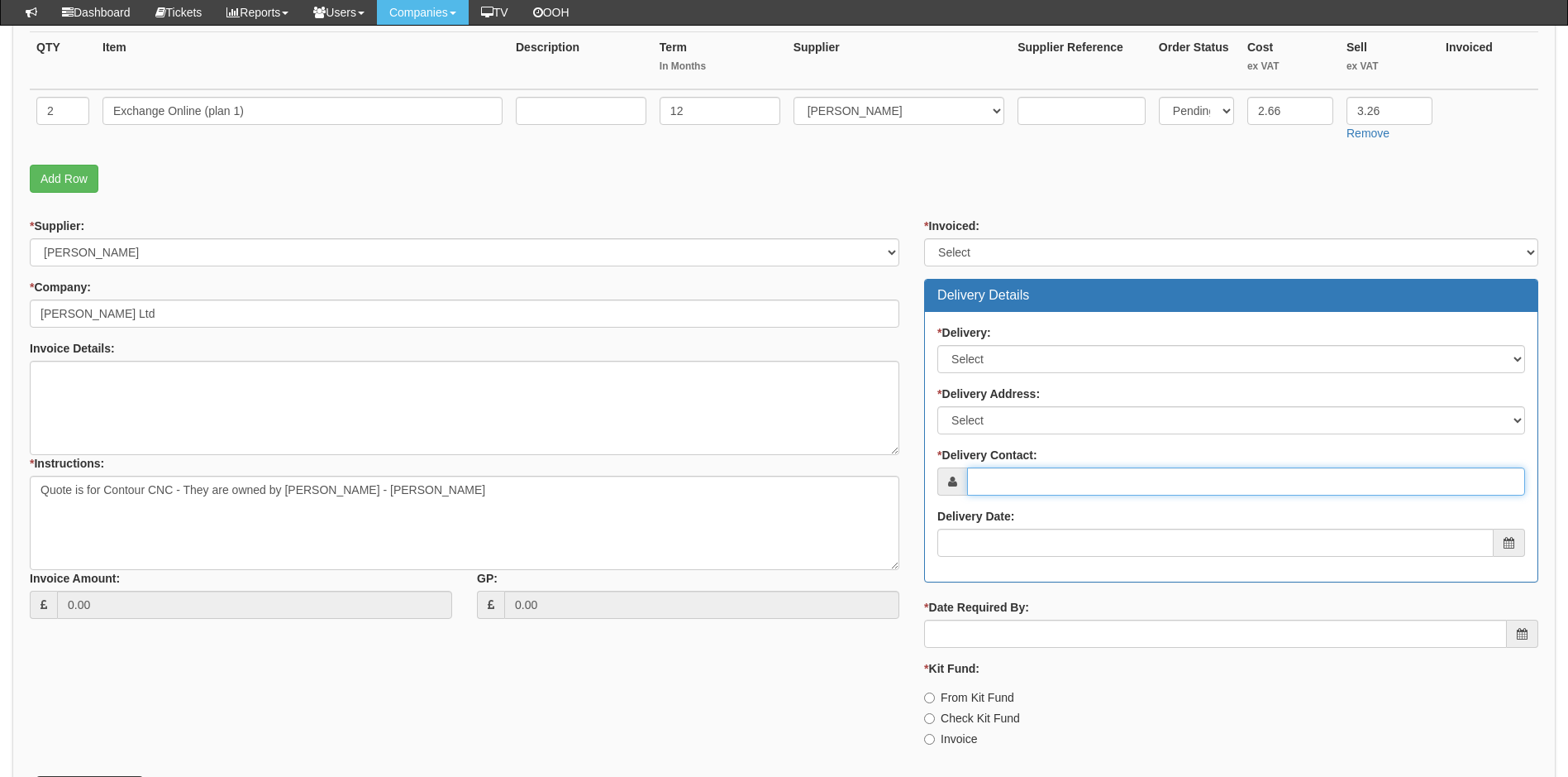
click at [1074, 487] on input "* Delivery Contact:" at bounding box center [1245, 481] width 558 height 29
type input "[PERSON_NAME]"
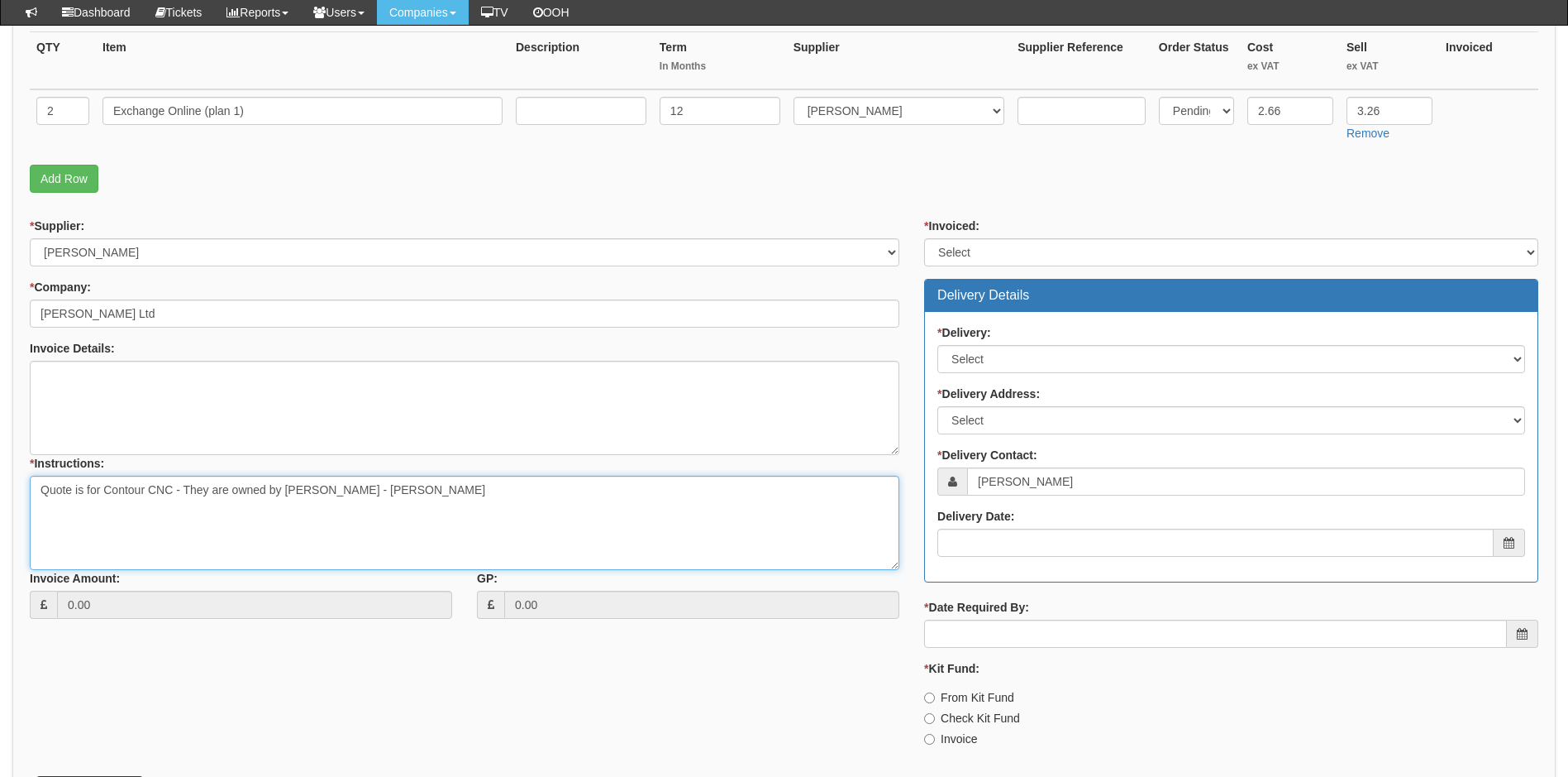
click at [459, 497] on textarea "Quote is for Contour CNC - They are owned by Damian Cronin - Sean" at bounding box center [464, 522] width 869 height 95
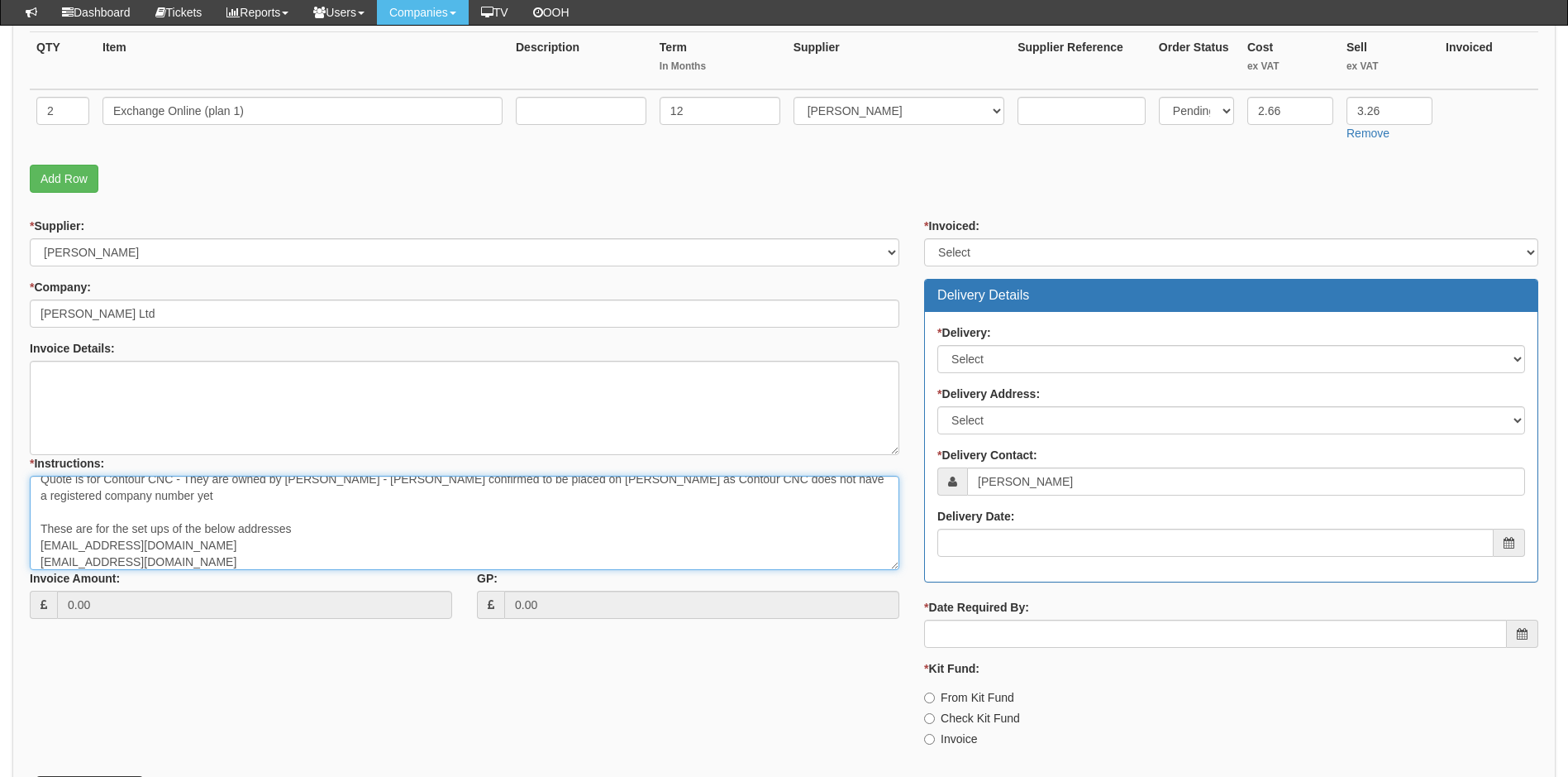
type textarea "Quote is for Contour CNC - They are owned by Damian Cronin - Sean Cronin confir…"
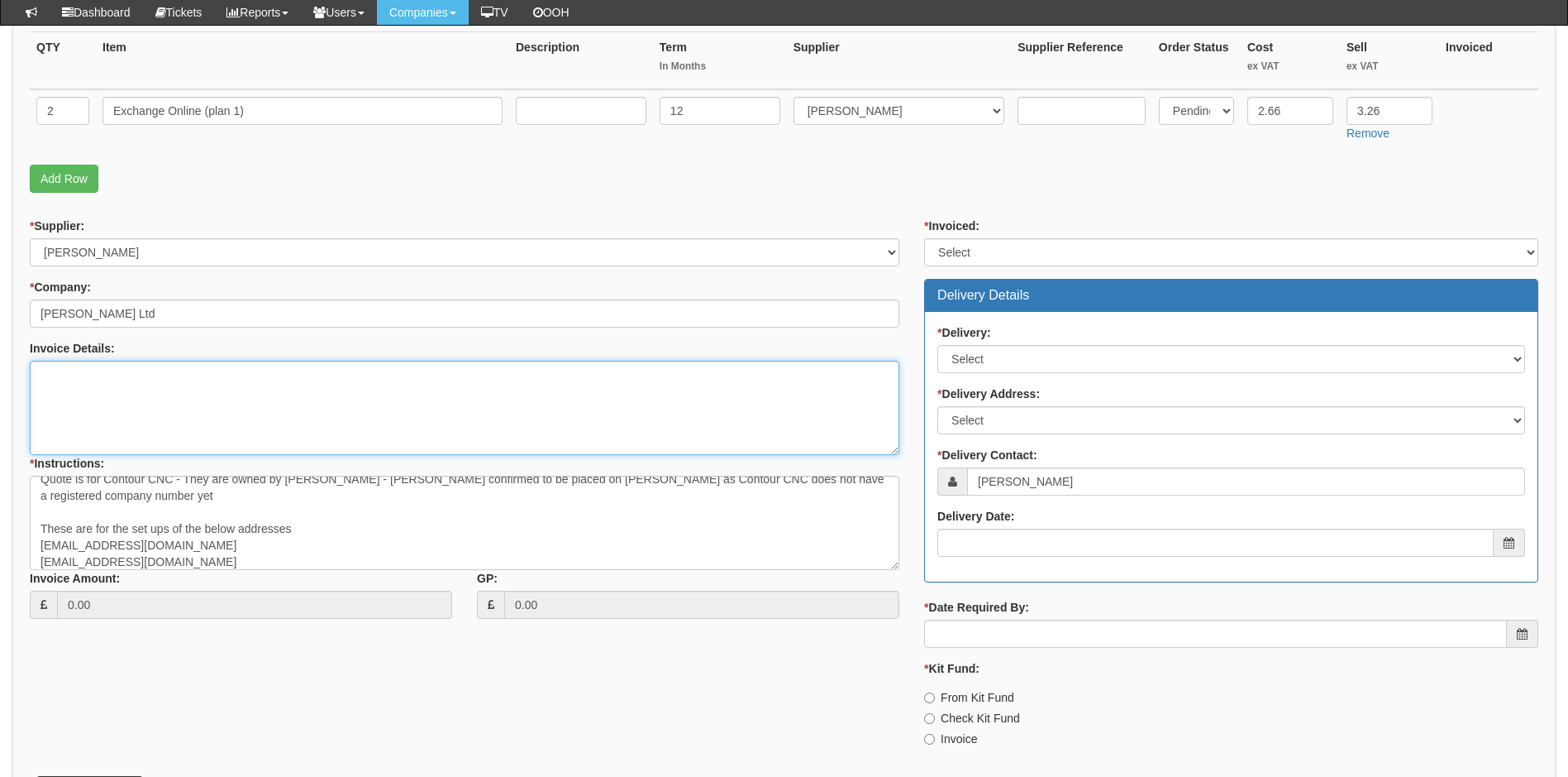
click at [126, 382] on textarea "Invoice Details:" at bounding box center [464, 407] width 869 height 95
type textarea "A"
type textarea "Invoiced on a Monthly/Annual Basis"
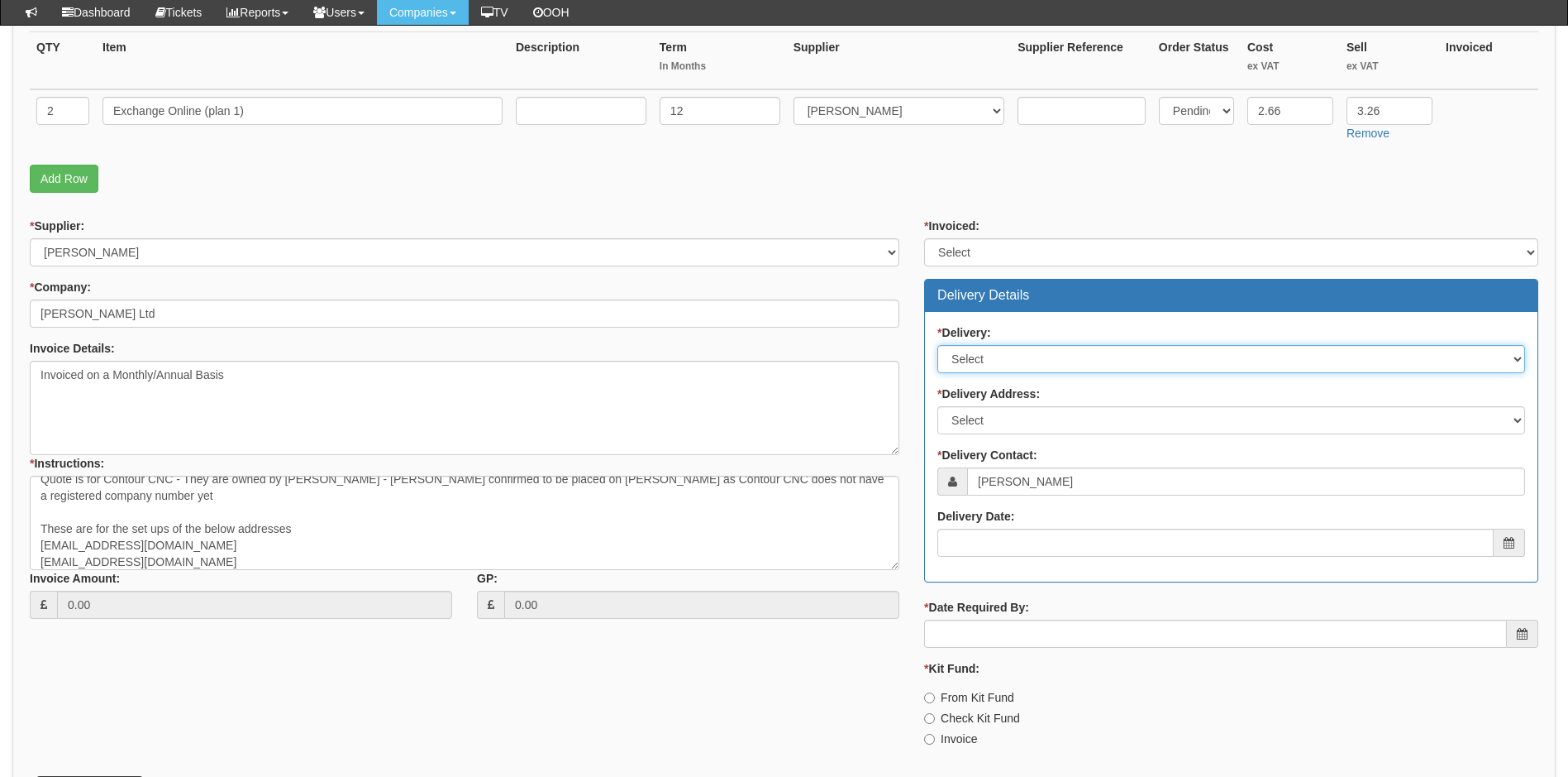
click at [1065, 357] on select "Select No Not Applicable Yes" at bounding box center [1231, 359] width 587 height 29
select select "2"
click at [937, 345] on select "Select No Not Applicable Yes" at bounding box center [1231, 359] width 587 height 29
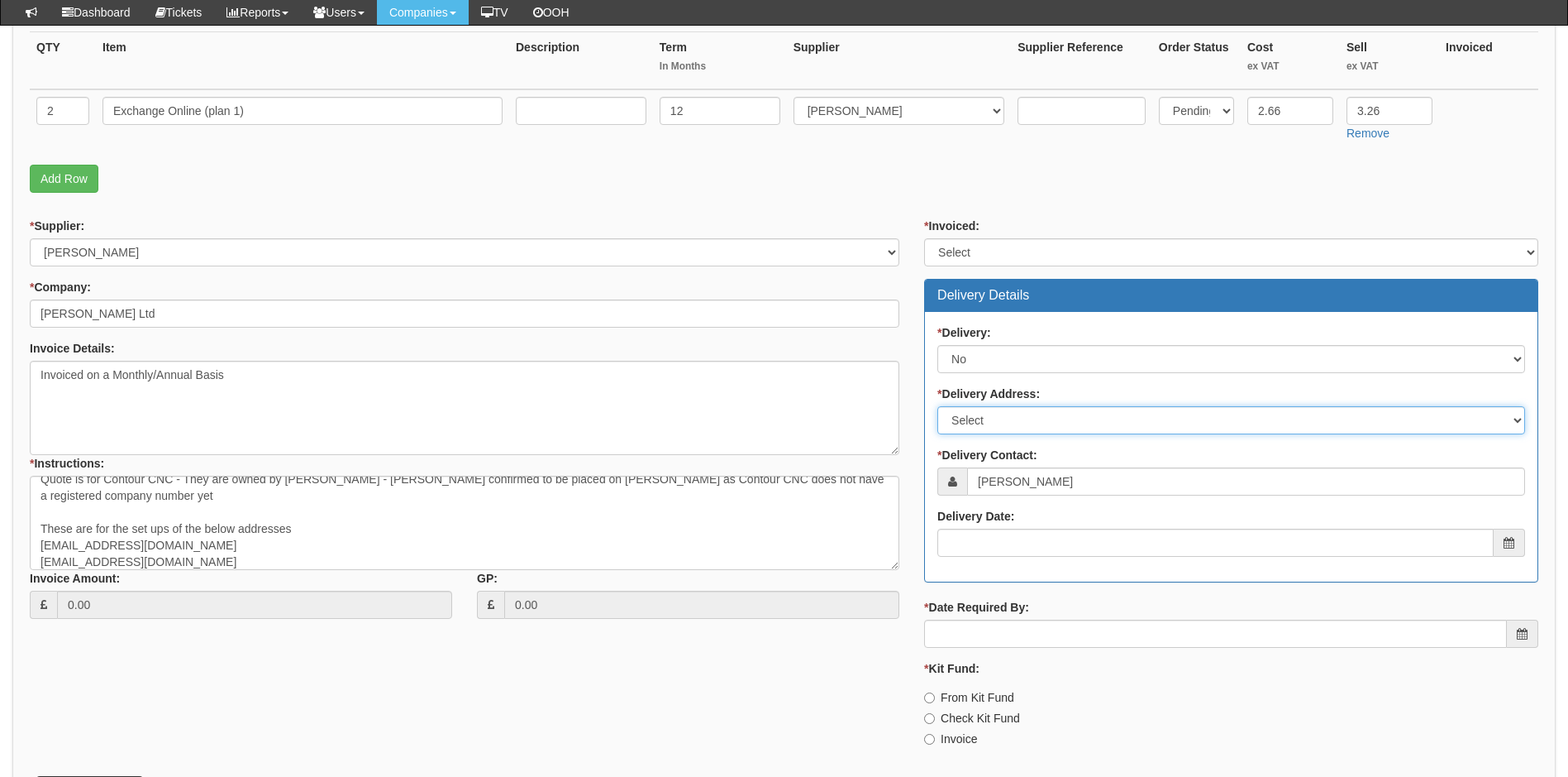
click at [1024, 409] on select "Select Not Applicable Main Address - NE12 9SZ Other" at bounding box center [1231, 420] width 587 height 29
select select "N/A"
click at [937, 406] on select "Select Not Applicable Main Address - NE12 9SZ Other" at bounding box center [1231, 420] width 587 height 29
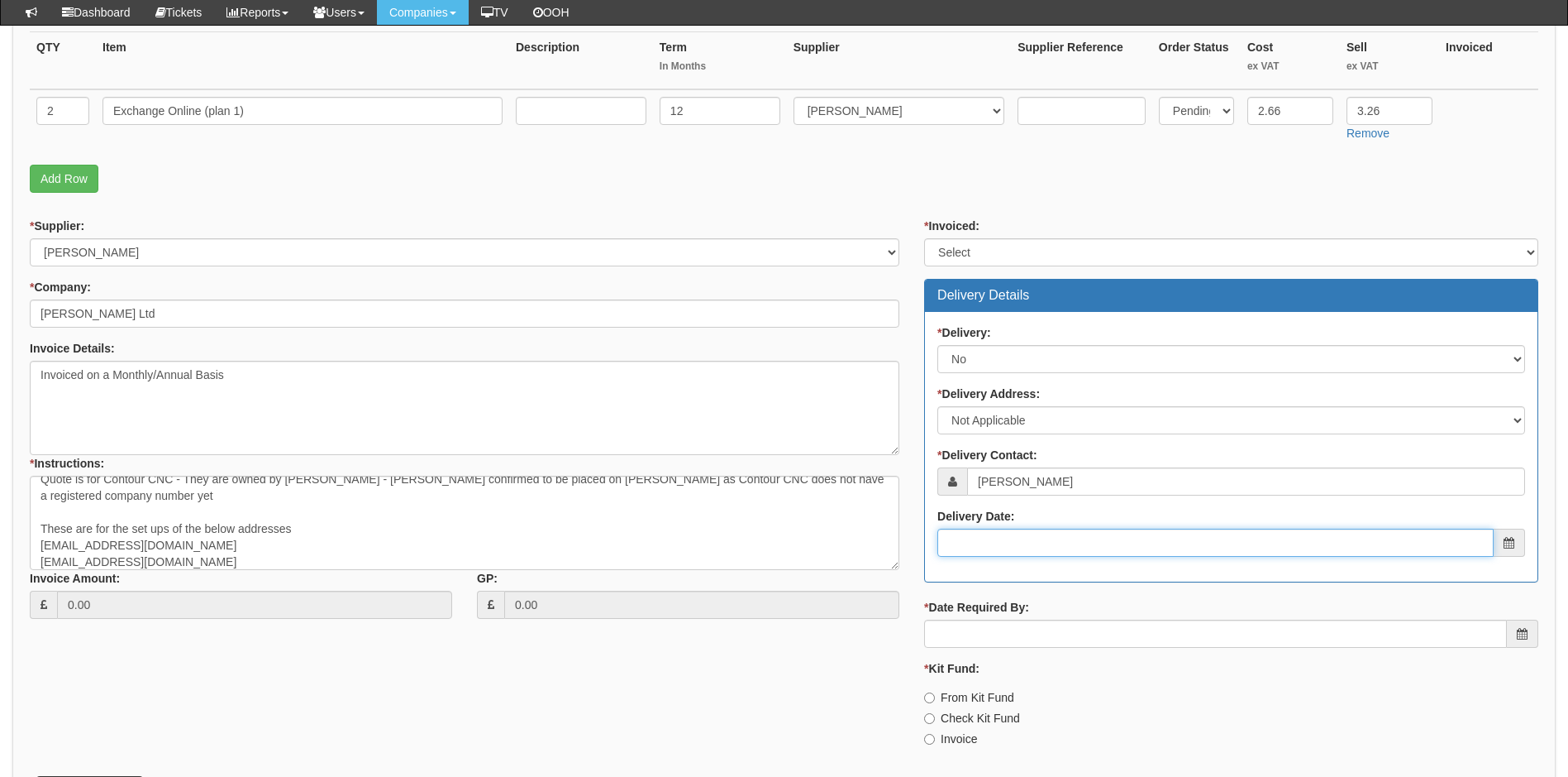
click at [978, 548] on input "Delivery Date:" at bounding box center [1215, 543] width 556 height 29
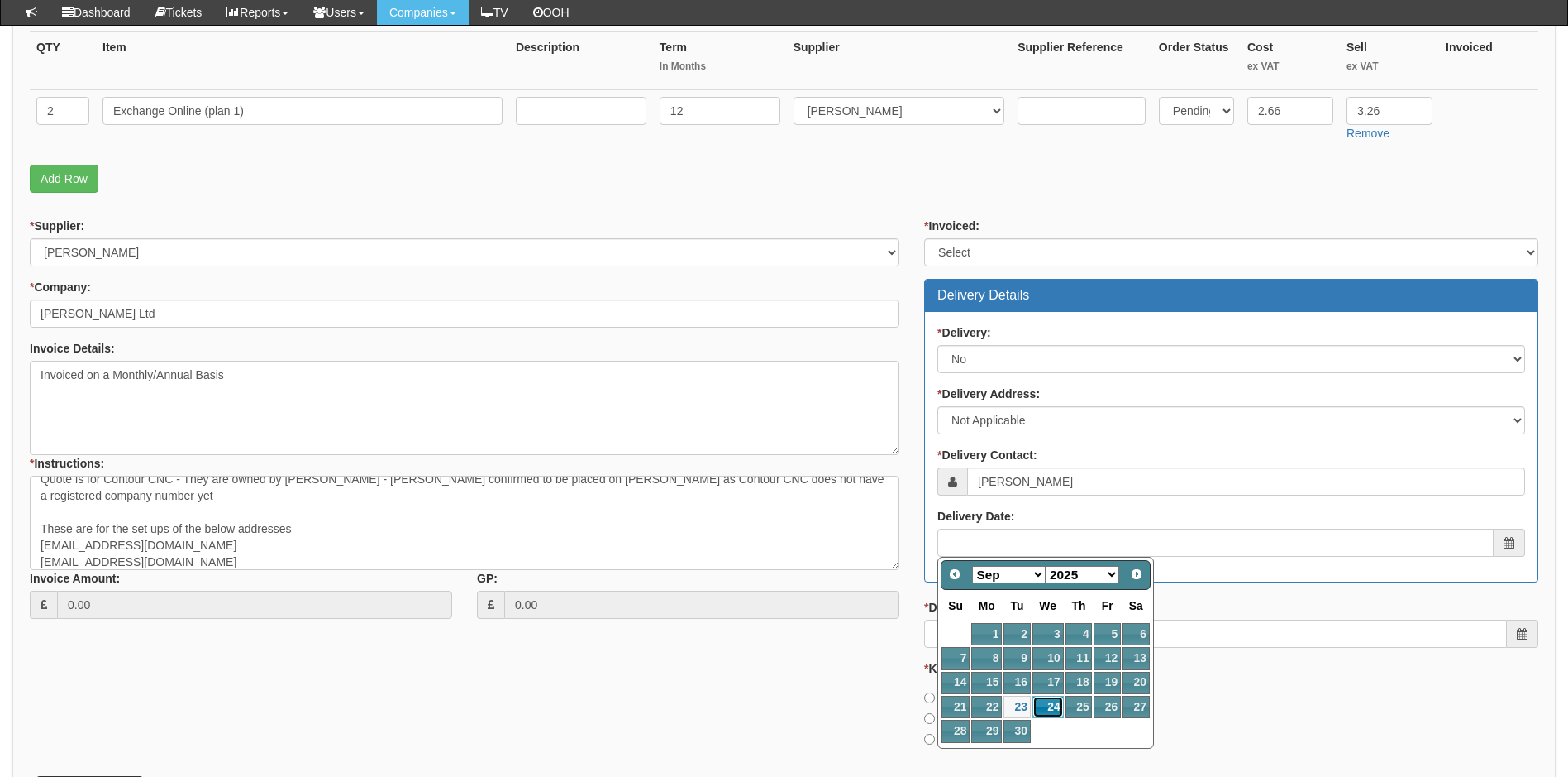
click at [1047, 704] on link "24" at bounding box center [1048, 706] width 31 height 22
type input "2025-09-24"
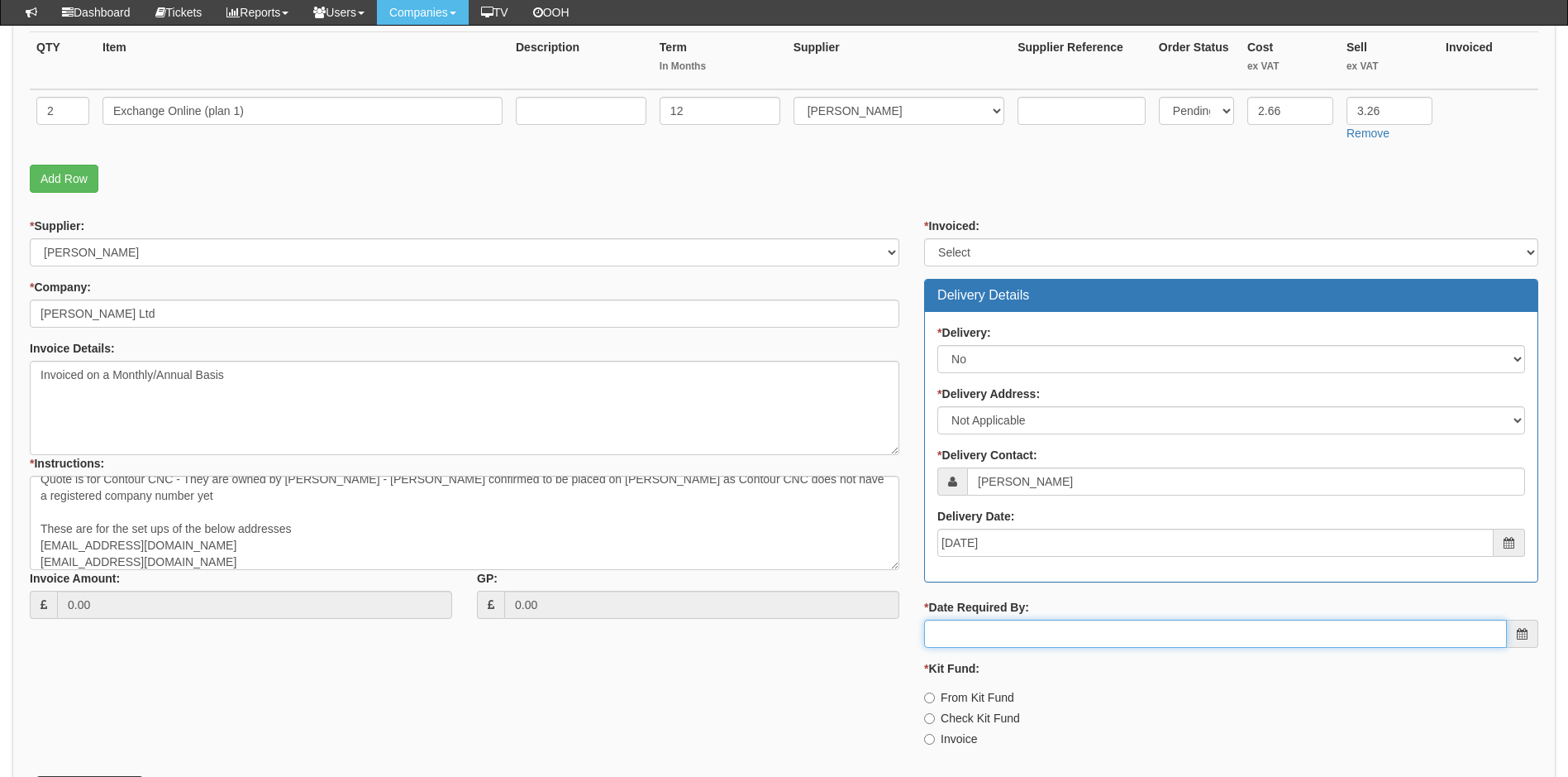
drag, startPoint x: 1012, startPoint y: 644, endPoint x: 1004, endPoint y: 643, distance: 8.1
click at [1011, 644] on input "* Date Required By:" at bounding box center [1216, 634] width 583 height 29
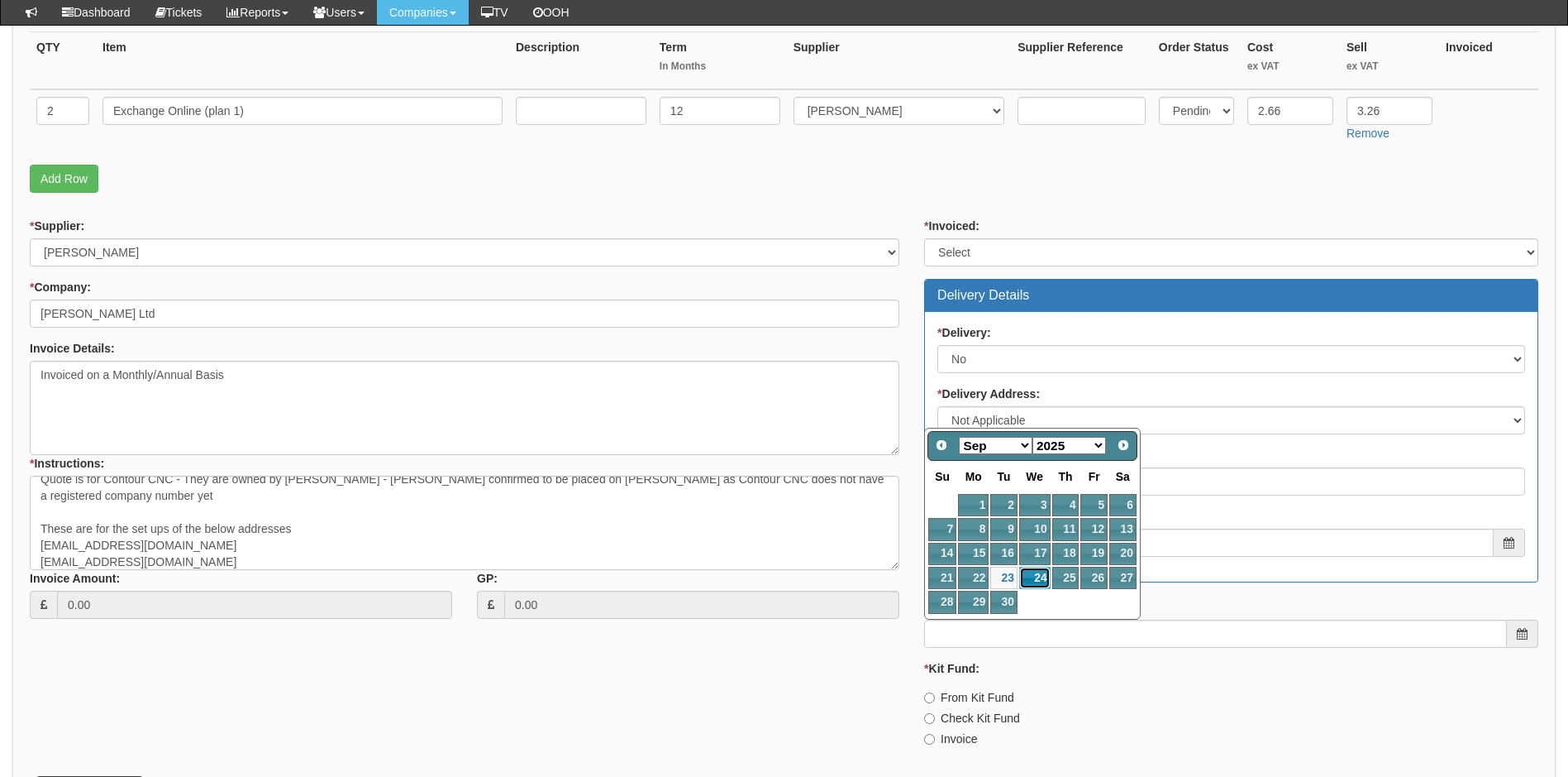
click at [1038, 576] on link "24" at bounding box center [1035, 577] width 31 height 22
type input "2025-09-24"
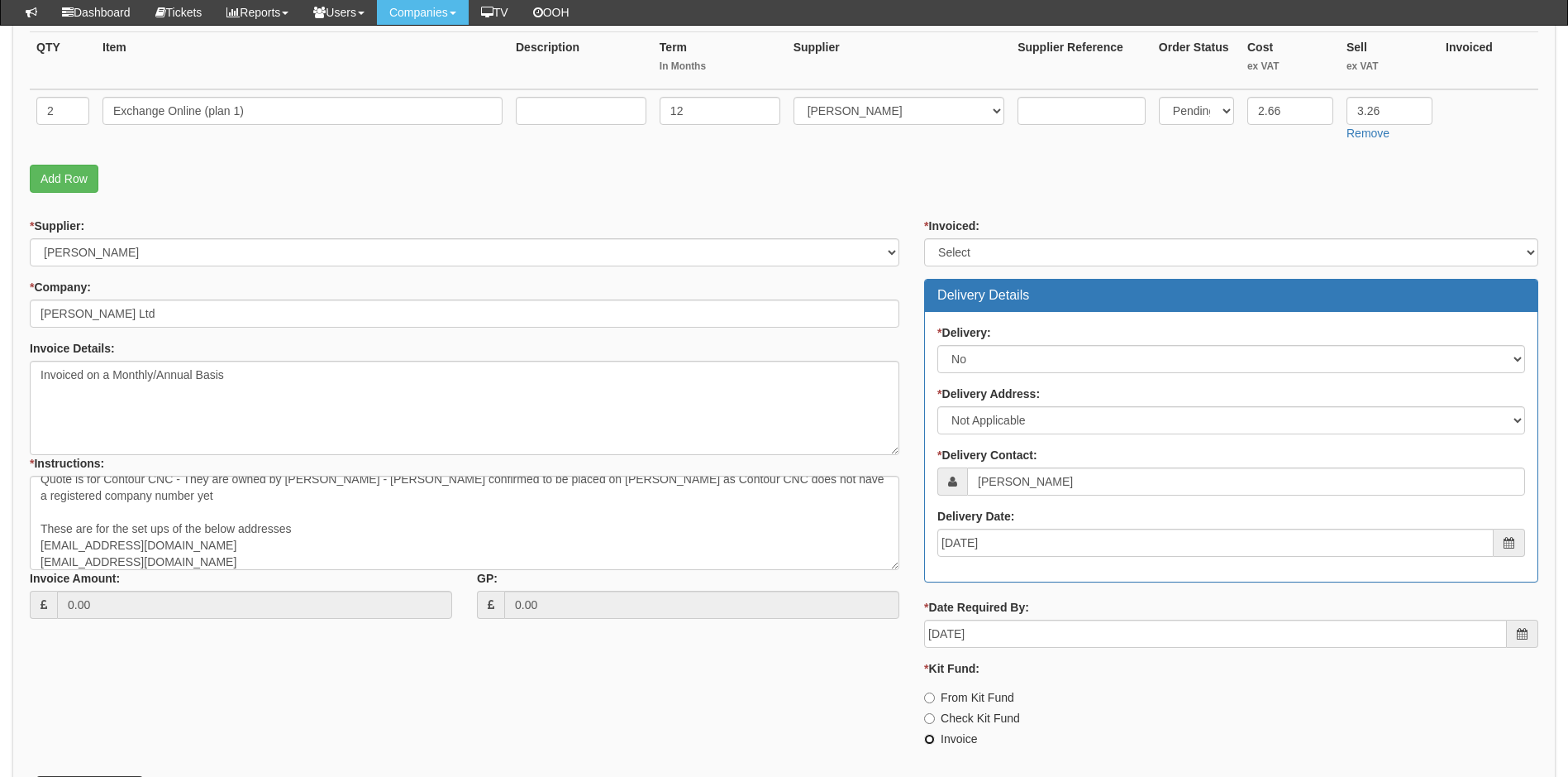
click at [927, 743] on input "Invoice" at bounding box center [930, 739] width 11 height 11
radio input "true"
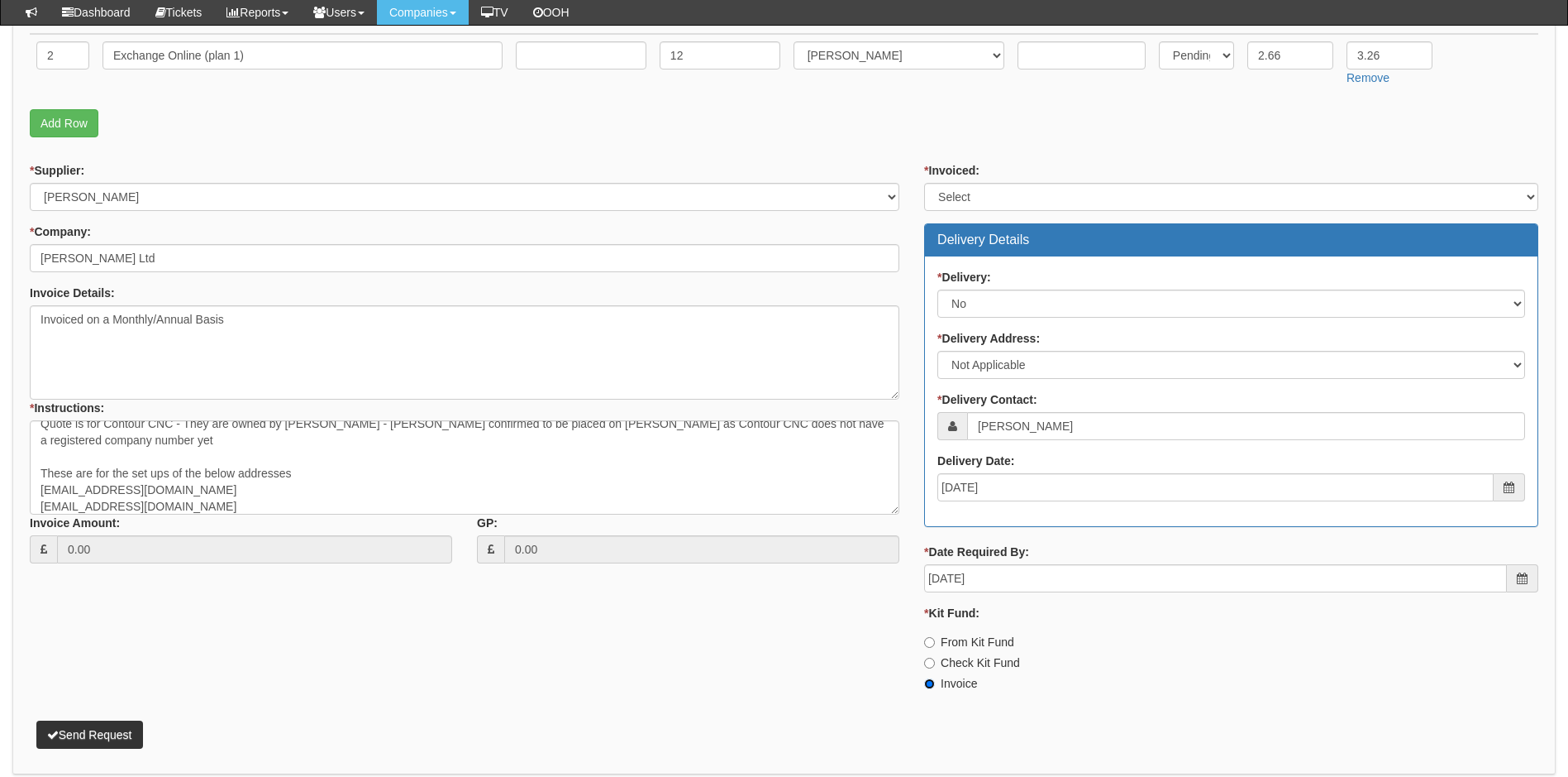
scroll to position [532, 0]
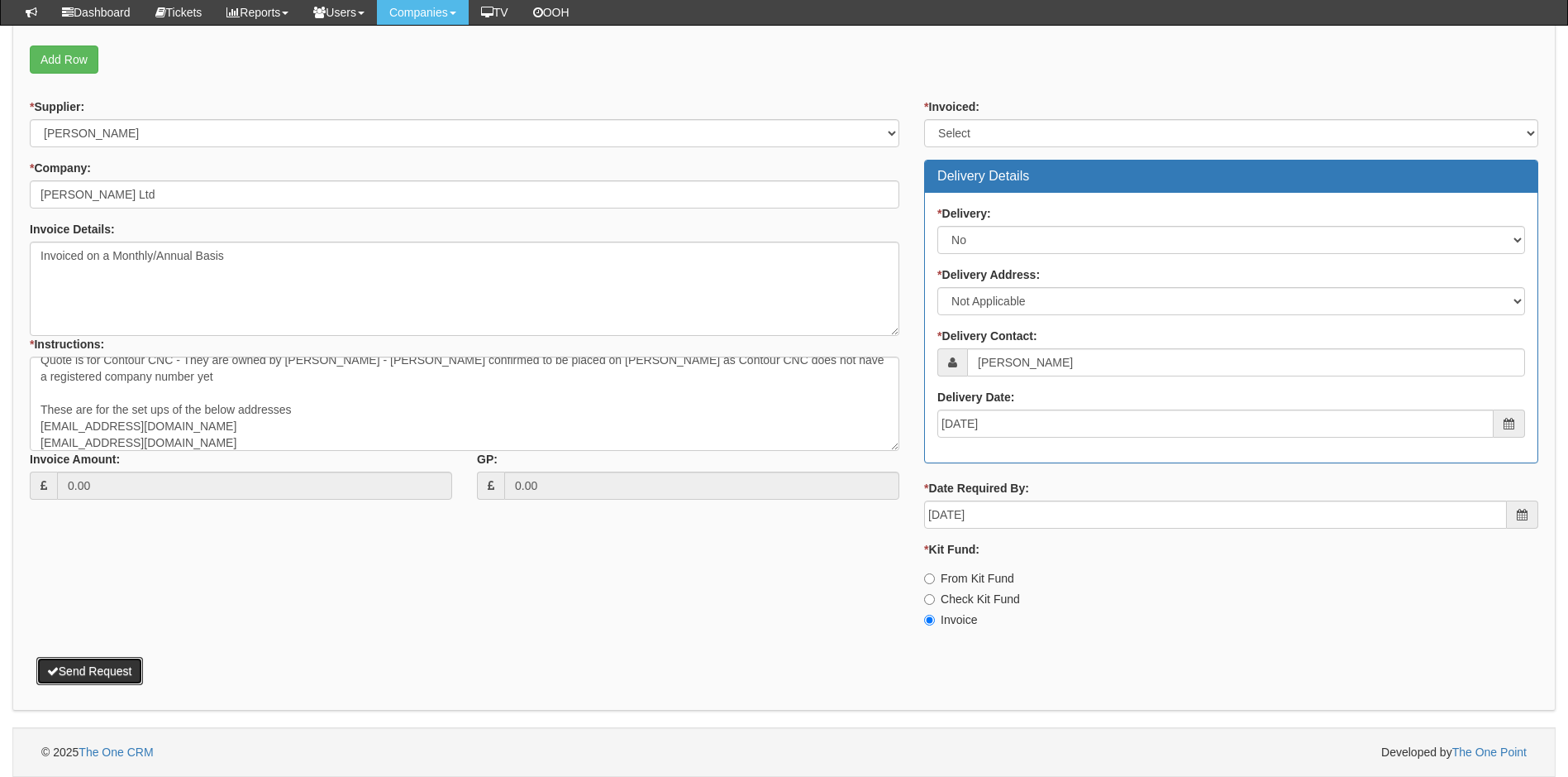
click at [103, 668] on button "Send Request" at bounding box center [90, 670] width 107 height 29
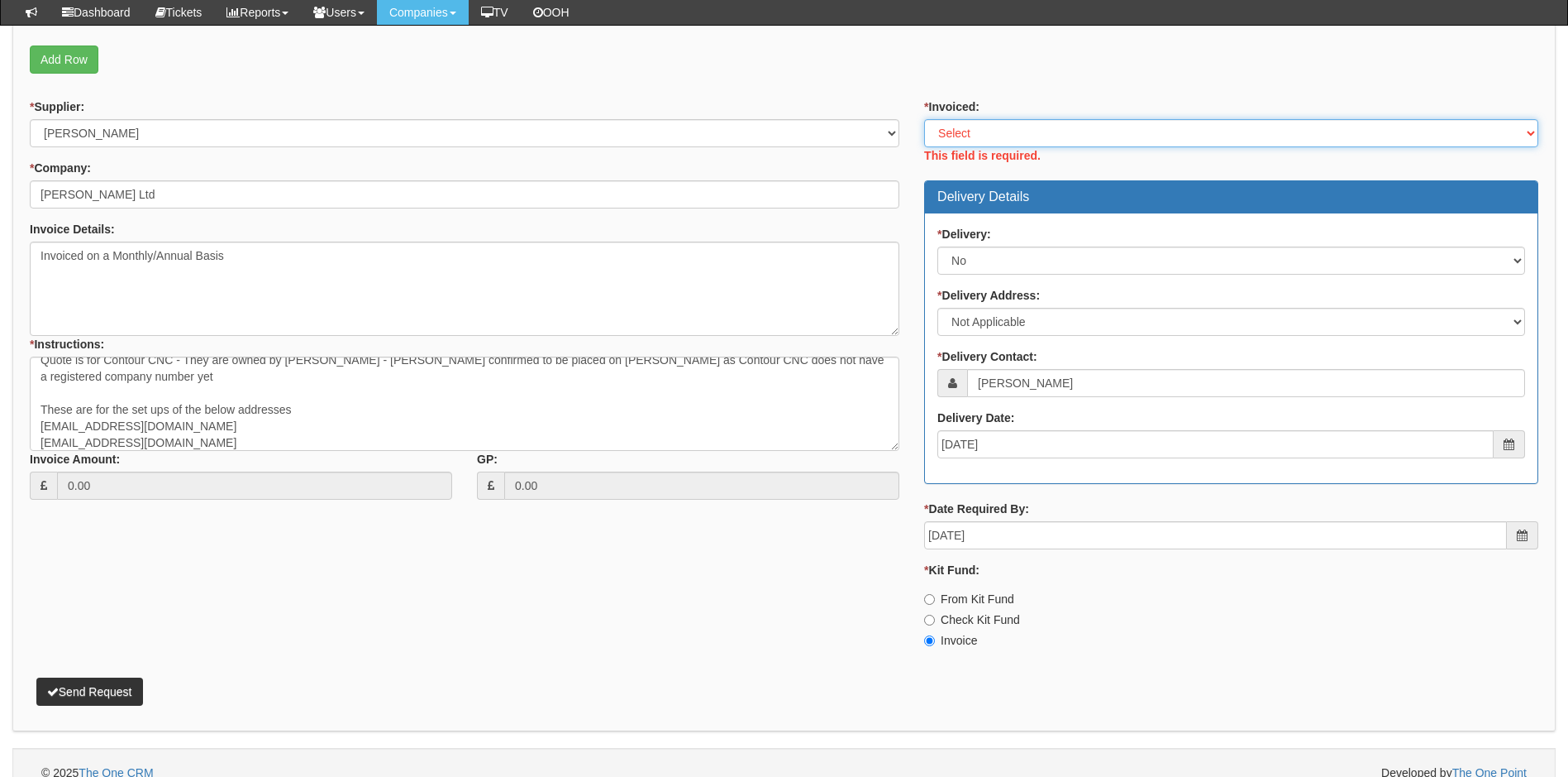
click at [993, 128] on select "Select Yes No N/A STB (part of order)" at bounding box center [1232, 133] width 614 height 29
select select "2"
click at [925, 120] on select "Select Yes No N/A STB (part of order)" at bounding box center [1232, 133] width 614 height 29
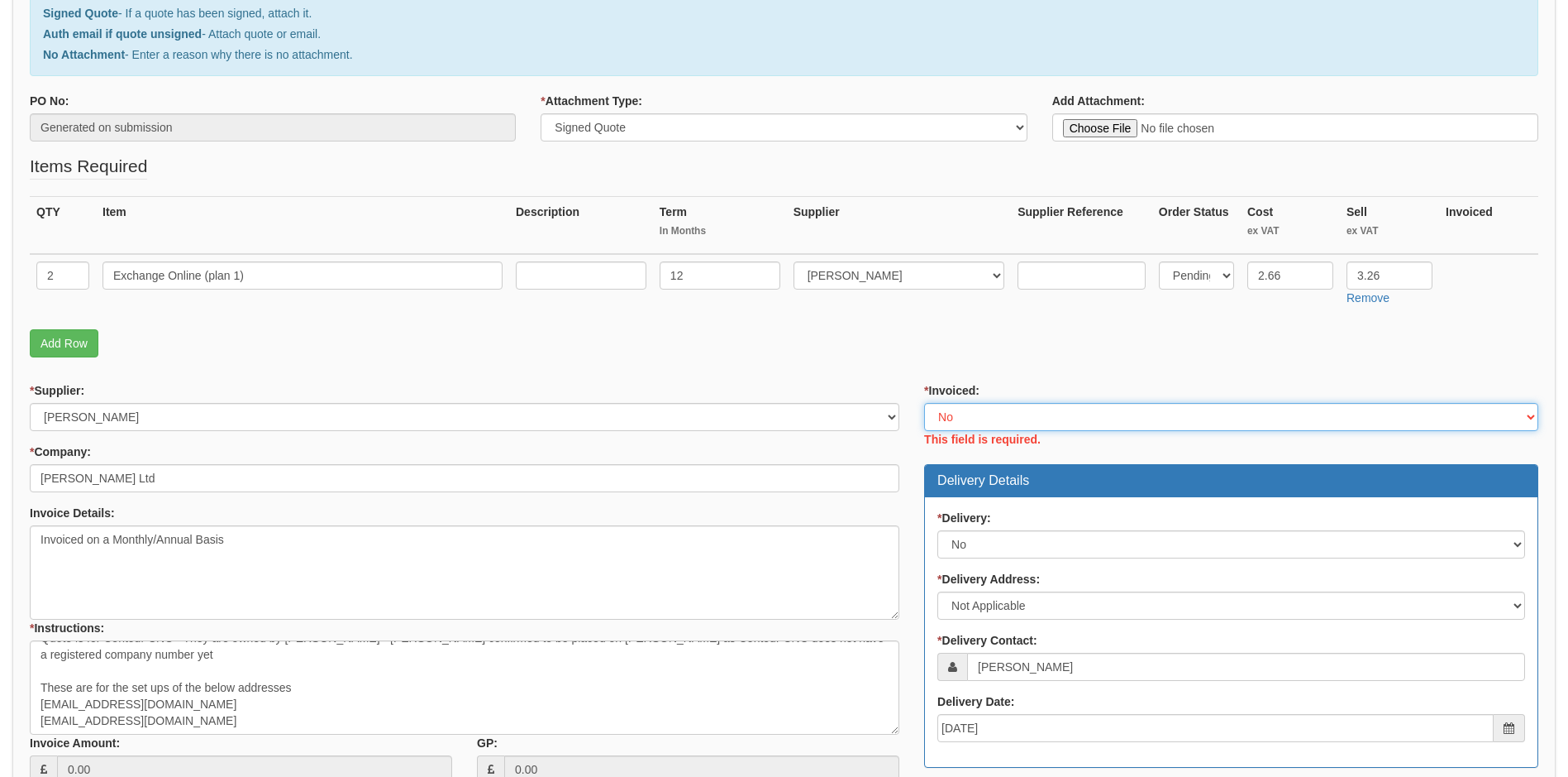
scroll to position [554, 0]
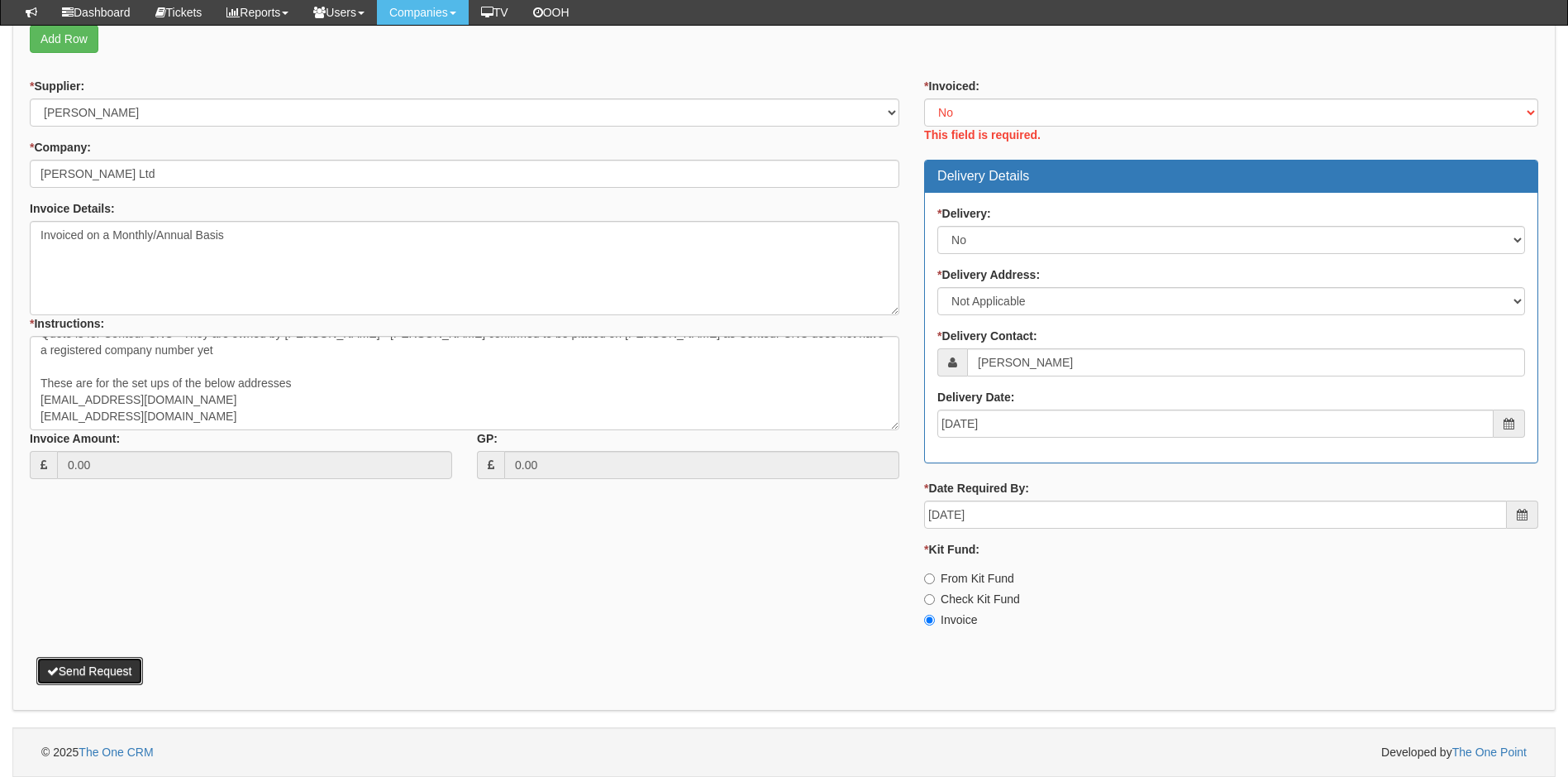
click at [68, 674] on button "Send Request" at bounding box center [90, 670] width 107 height 29
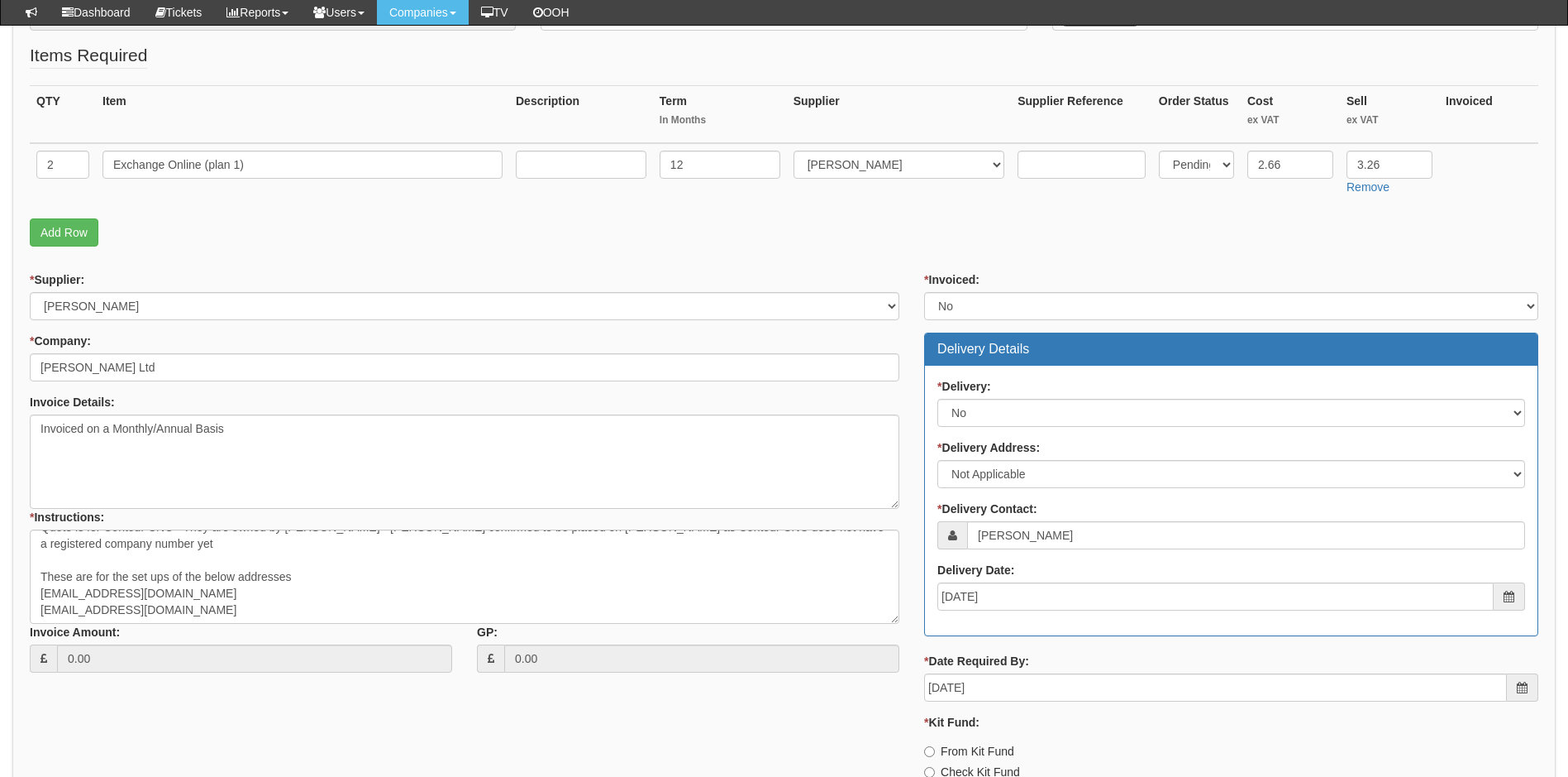
scroll to position [37, 0]
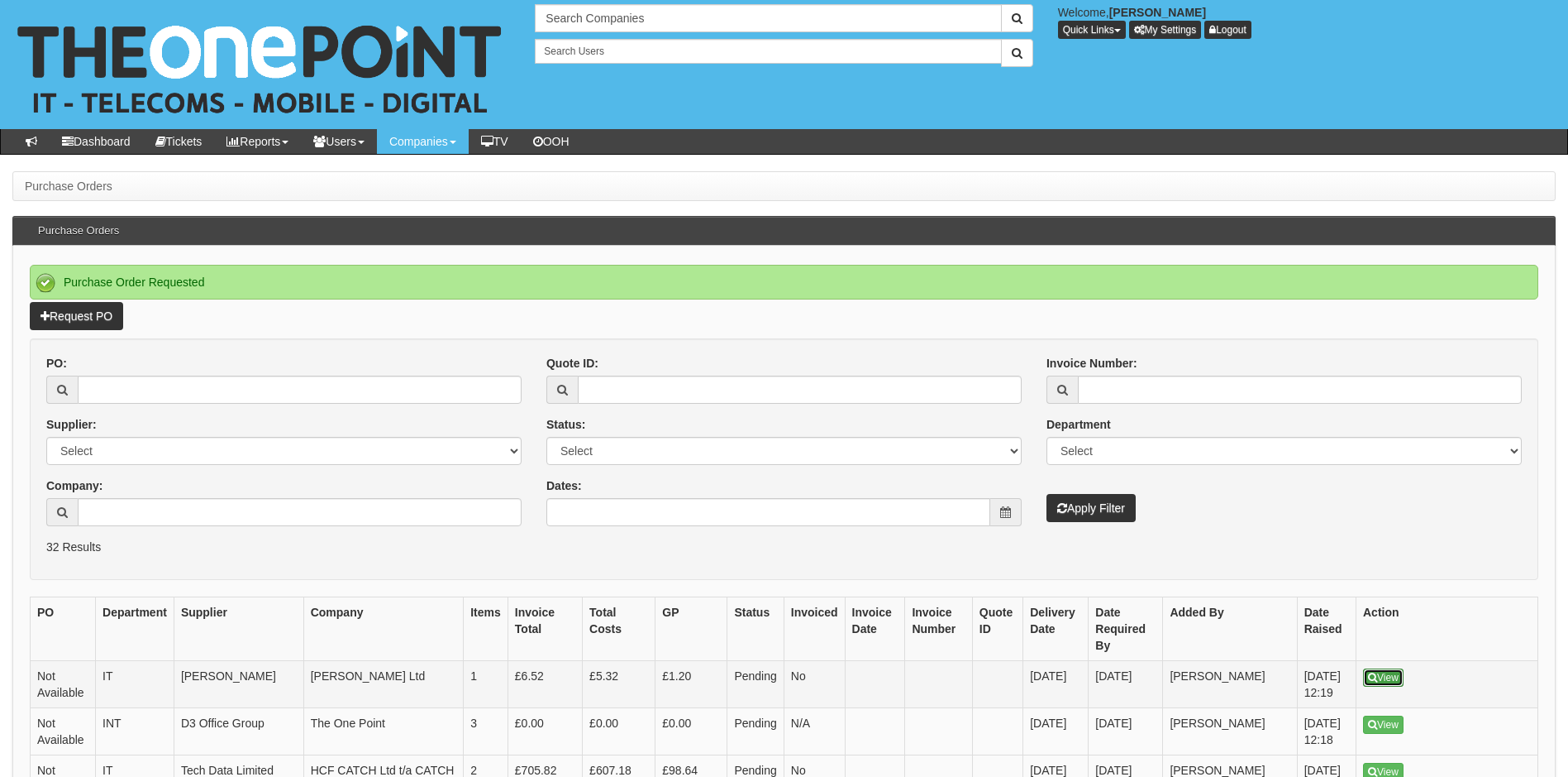
click at [1390, 674] on link "View" at bounding box center [1383, 678] width 40 height 18
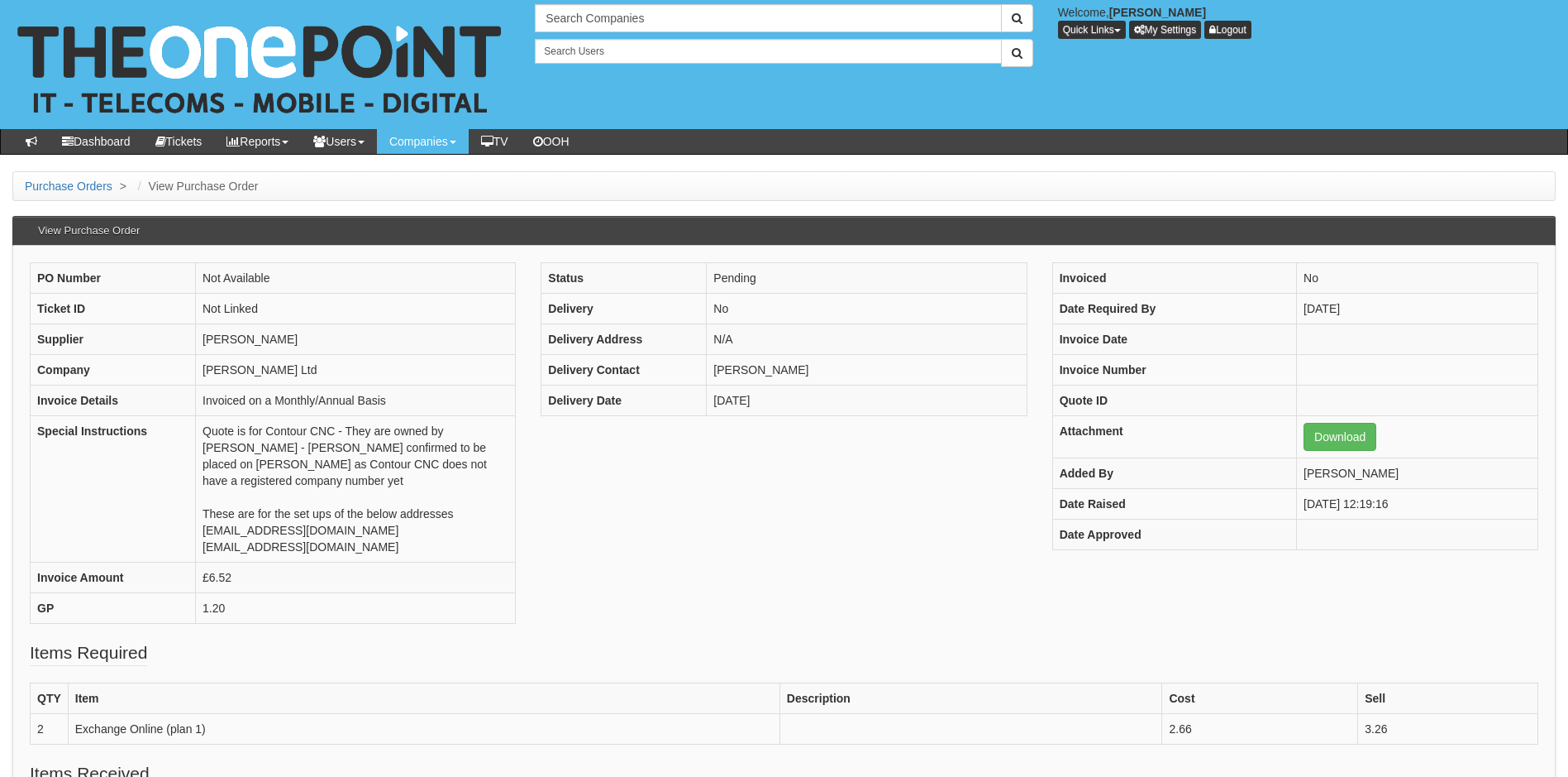
click at [603, 600] on div "PO Number Not Available Ticket ID Not Linked Supplier [PERSON_NAME] Company [PE…" at bounding box center [784, 451] width 1533 height 378
drag, startPoint x: 316, startPoint y: 547, endPoint x: 205, endPoint y: 528, distance: 112.6
click at [205, 528] on td "Quote is for Contour CNC - They are owned by [PERSON_NAME] - [PERSON_NAME] conf…" at bounding box center [356, 488] width 320 height 146
copy td "[EMAIL_ADDRESS][DOMAIN_NAME] [EMAIL_ADDRESS][DOMAIN_NAME]"
